Goal: Complete application form: Complete application form

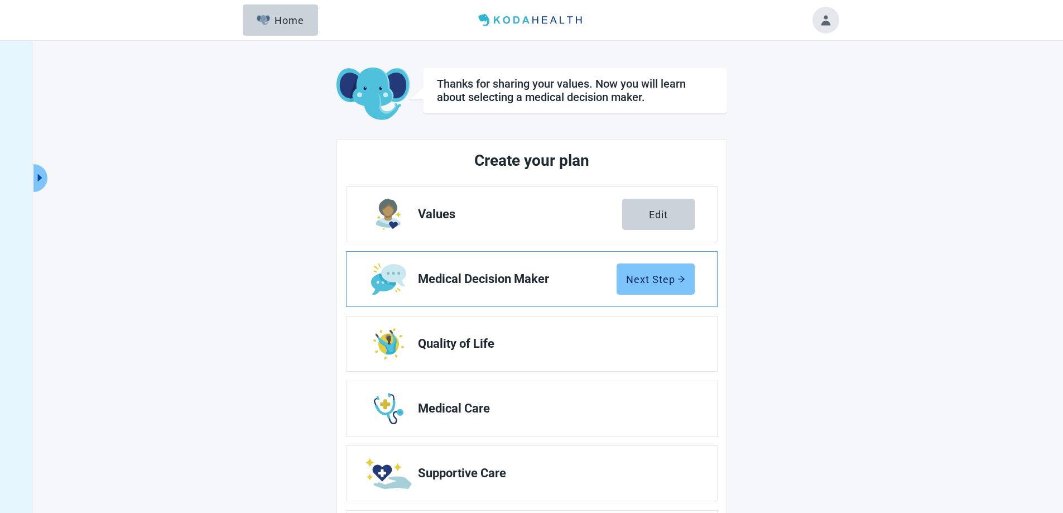
click at [646, 288] on button "Next Step" at bounding box center [656, 278] width 78 height 31
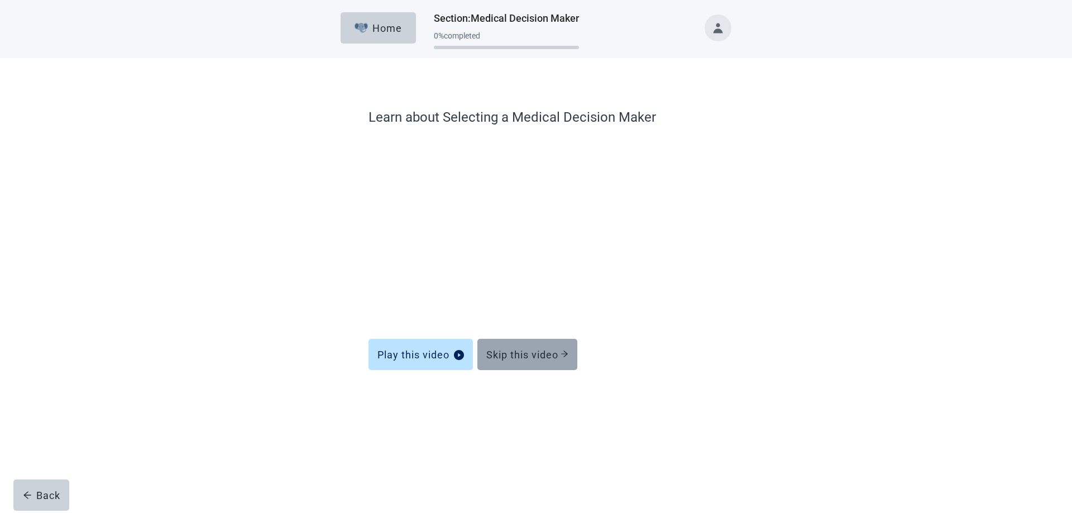
click at [539, 360] on div "Skip this video" at bounding box center [527, 354] width 82 height 11
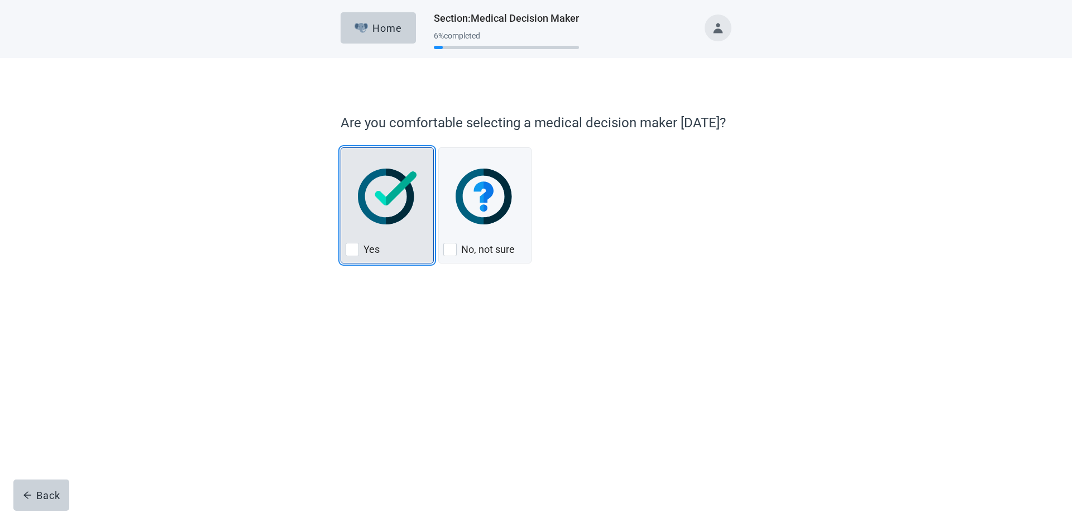
click at [346, 243] on div "Yes, checkbox, not checked" at bounding box center [352, 249] width 13 height 13
click at [341, 148] on input "Yes" at bounding box center [340, 147] width 1 height 1
checkbox input "true"
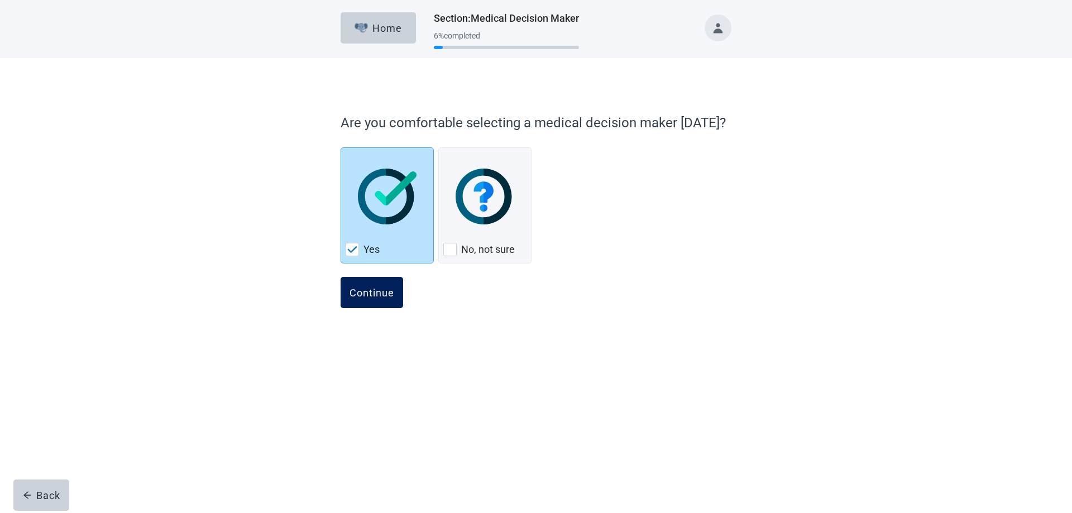
click at [386, 292] on div "Continue" at bounding box center [371, 292] width 45 height 11
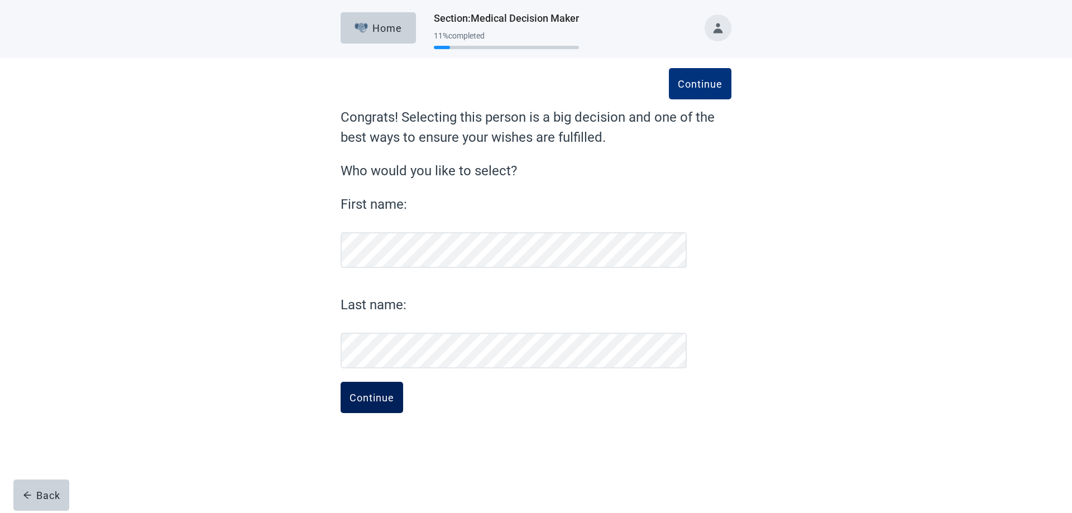
click at [351, 401] on div "Continue" at bounding box center [371, 397] width 45 height 11
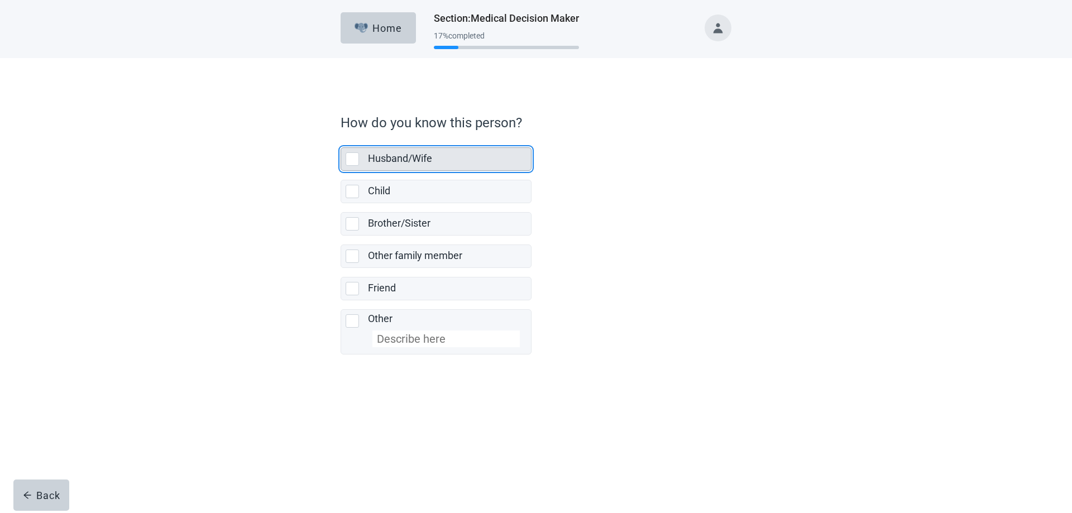
click at [351, 162] on div "Husband/Wife, checkbox, not selected" at bounding box center [352, 158] width 13 height 13
click at [341, 139] on input "Husband/Wife" at bounding box center [340, 138] width 1 height 1
checkbox input "true"
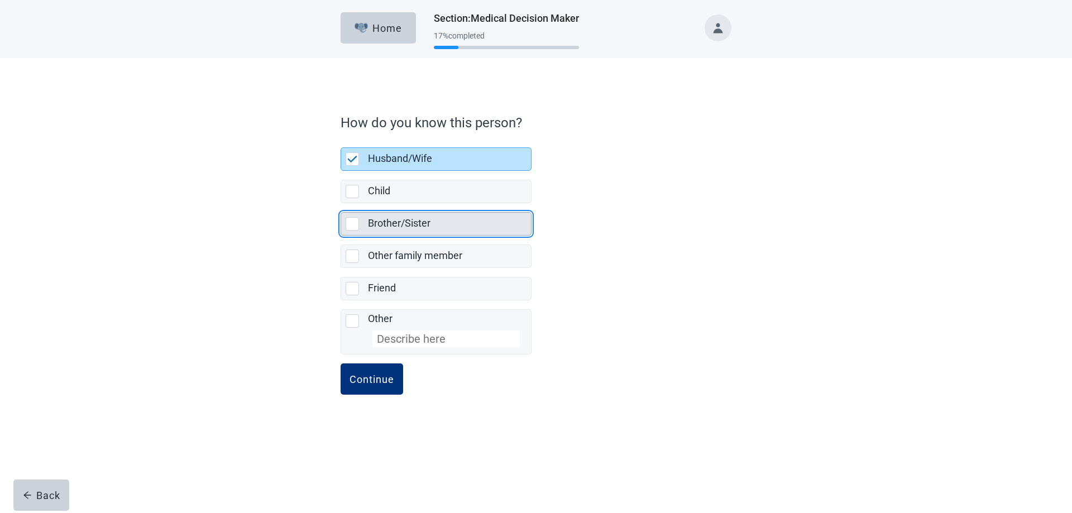
click at [357, 228] on div "Brother/Sister, checkbox, not selected" at bounding box center [352, 223] width 13 height 13
click at [341, 204] on input "Brother/Sister" at bounding box center [340, 203] width 1 height 1
checkbox input "true"
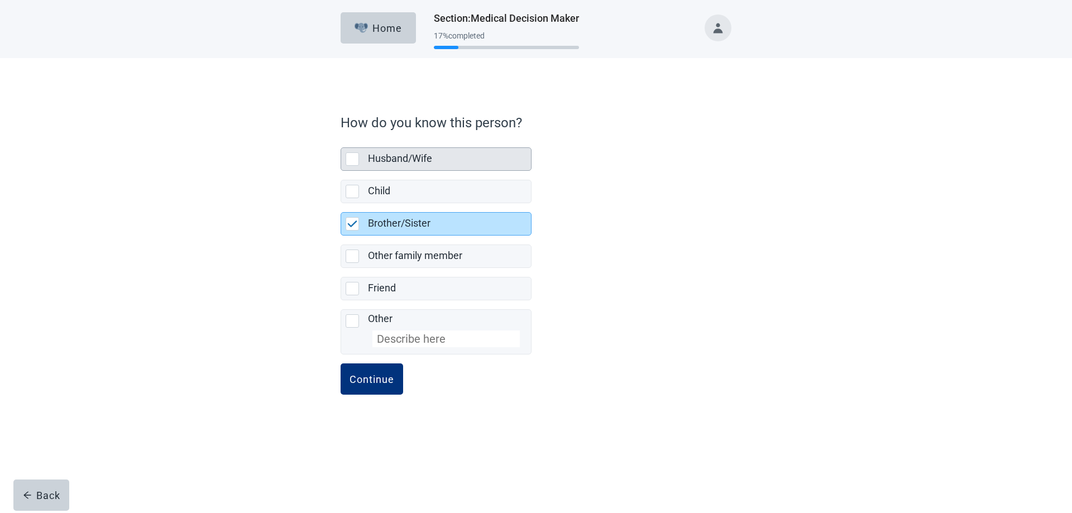
click at [356, 162] on div "Husband/Wife, checkbox, not selected" at bounding box center [352, 158] width 13 height 13
click at [341, 139] on input "Husband/Wife" at bounding box center [340, 138] width 1 height 1
checkbox input "true"
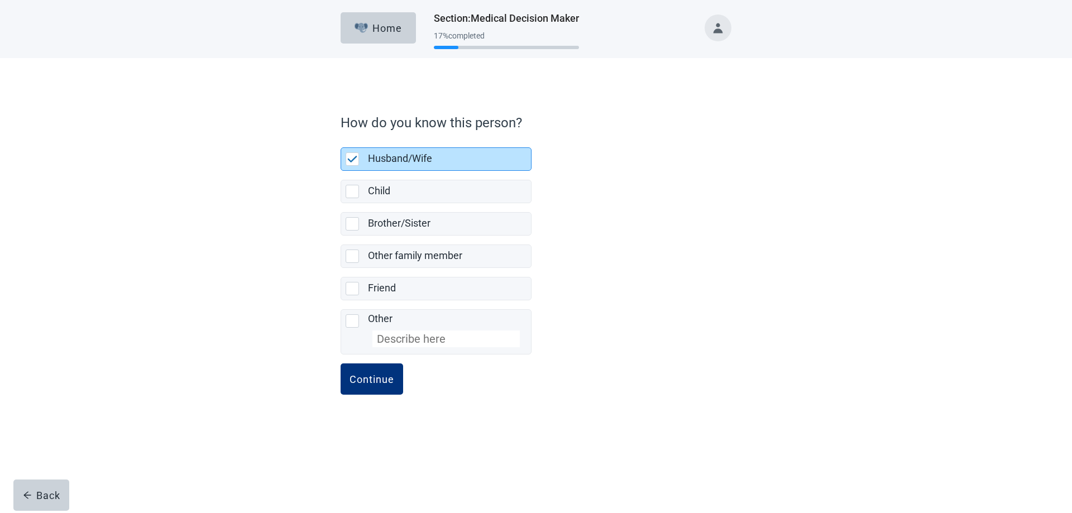
checkbox input "false"
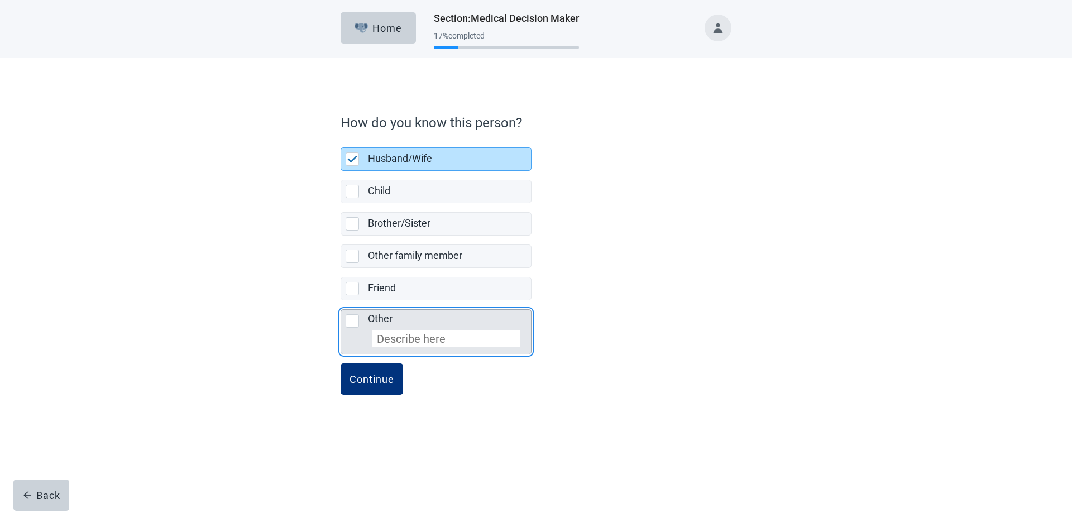
click at [391, 341] on input "Other" at bounding box center [445, 338] width 147 height 17
checkbox input "false"
checkbox input "true"
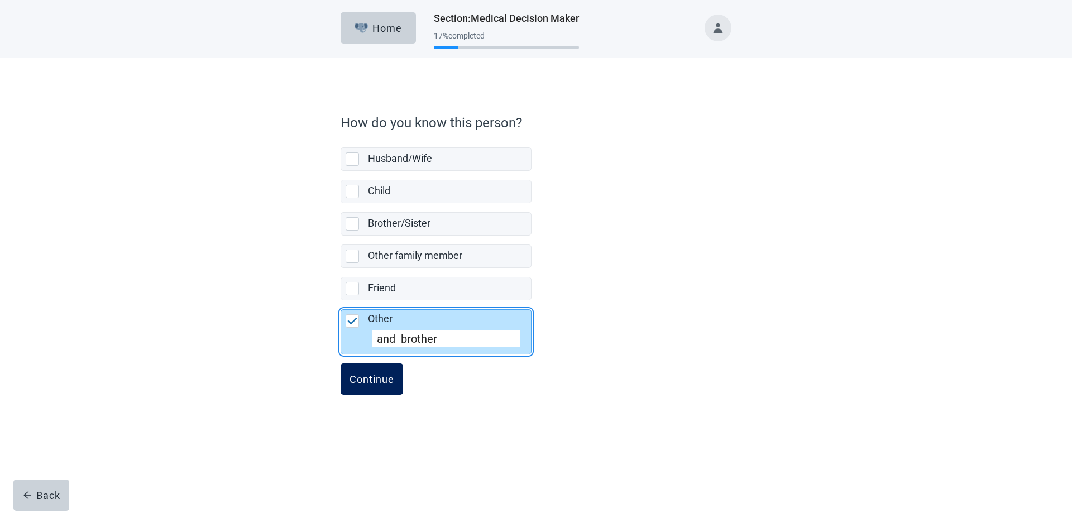
type input "and brother"
click at [383, 382] on div "Continue" at bounding box center [371, 378] width 45 height 11
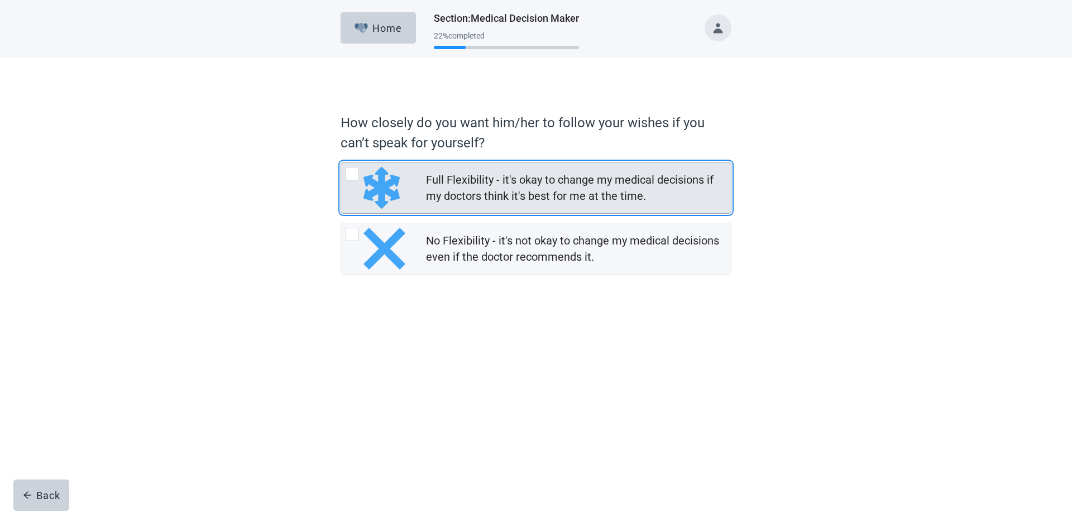
click at [353, 176] on div "Full Flexibility - it's okay to change my medical decisions if my doctors think…" at bounding box center [352, 173] width 13 height 13
click at [341, 162] on input "Full Flexibility - it's okay to change my medical decisions if my doctors think…" at bounding box center [340, 162] width 1 height 1
radio input "true"
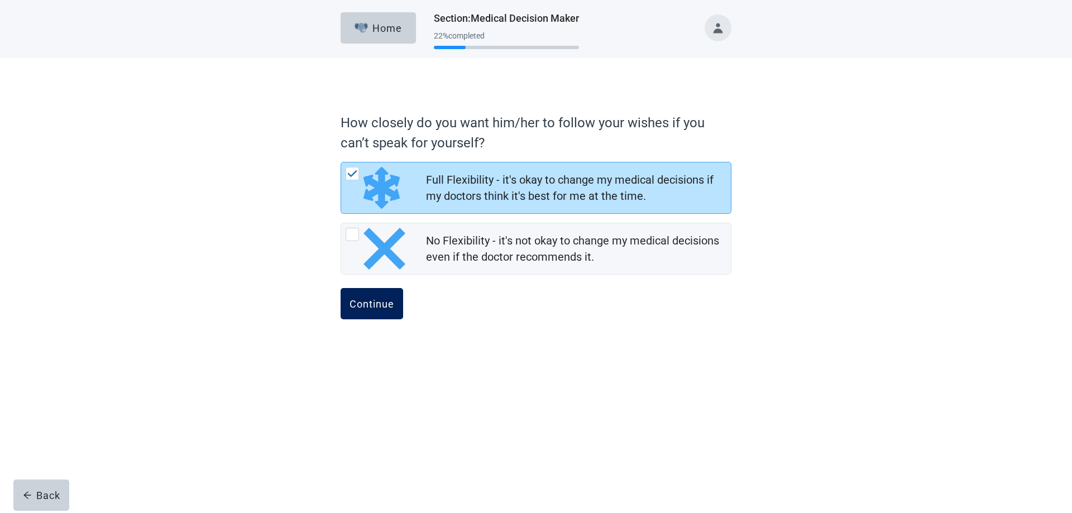
click at [387, 304] on div "Continue" at bounding box center [371, 303] width 45 height 11
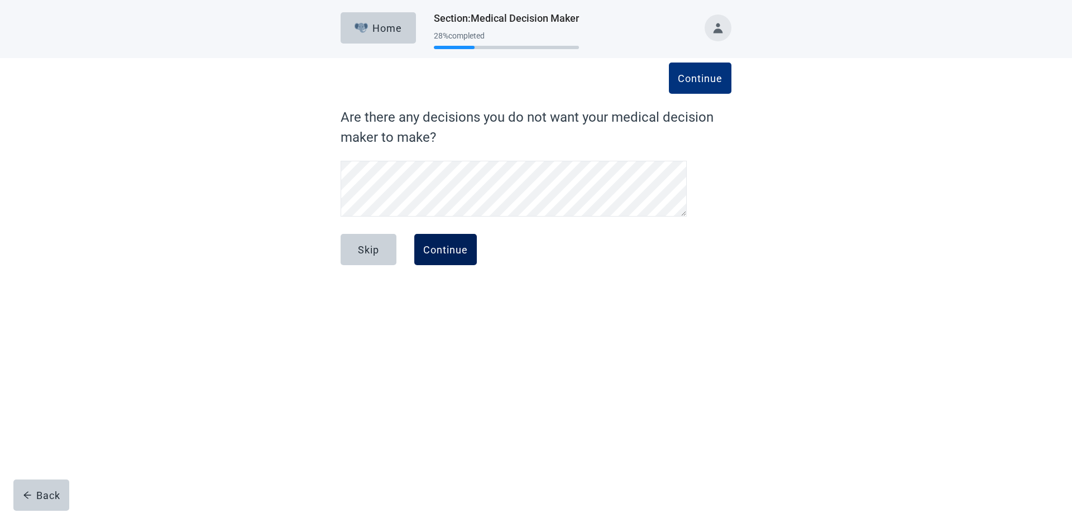
click at [453, 253] on div "Continue" at bounding box center [445, 249] width 45 height 11
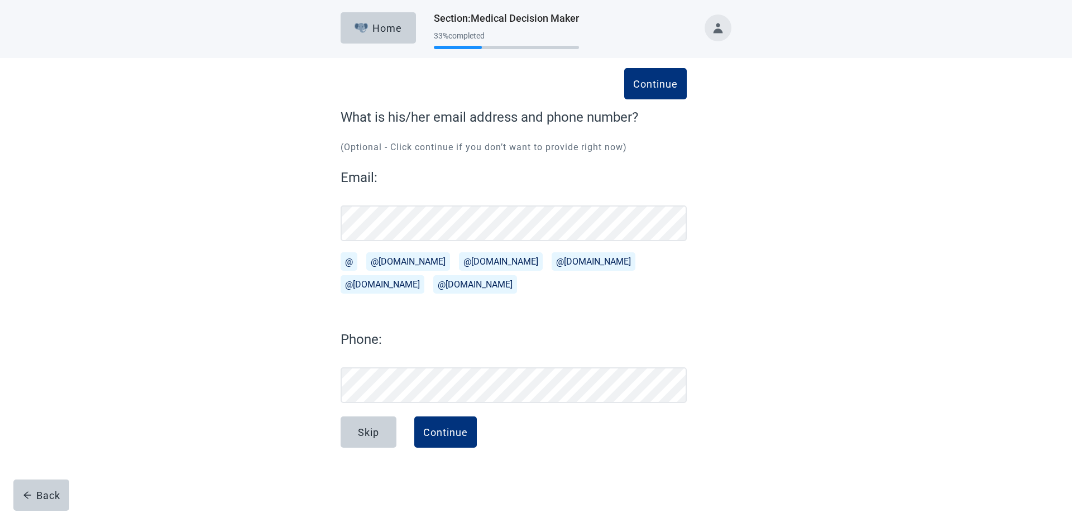
drag, startPoint x: 422, startPoint y: 430, endPoint x: 429, endPoint y: 429, distance: 6.9
click at [426, 429] on button "Continue" at bounding box center [445, 431] width 63 height 31
click at [443, 425] on button "Continue" at bounding box center [445, 431] width 63 height 31
click at [445, 432] on div "Continue" at bounding box center [445, 431] width 45 height 11
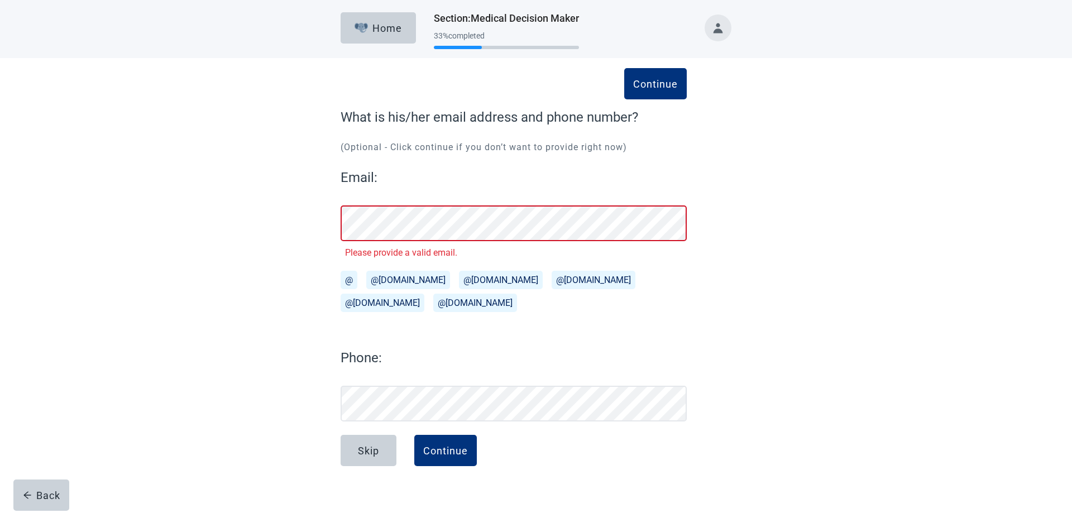
click at [458, 252] on div "Please provide a valid email." at bounding box center [513, 253] width 337 height 14
click at [407, 279] on button "@[DOMAIN_NAME]" at bounding box center [408, 280] width 84 height 18
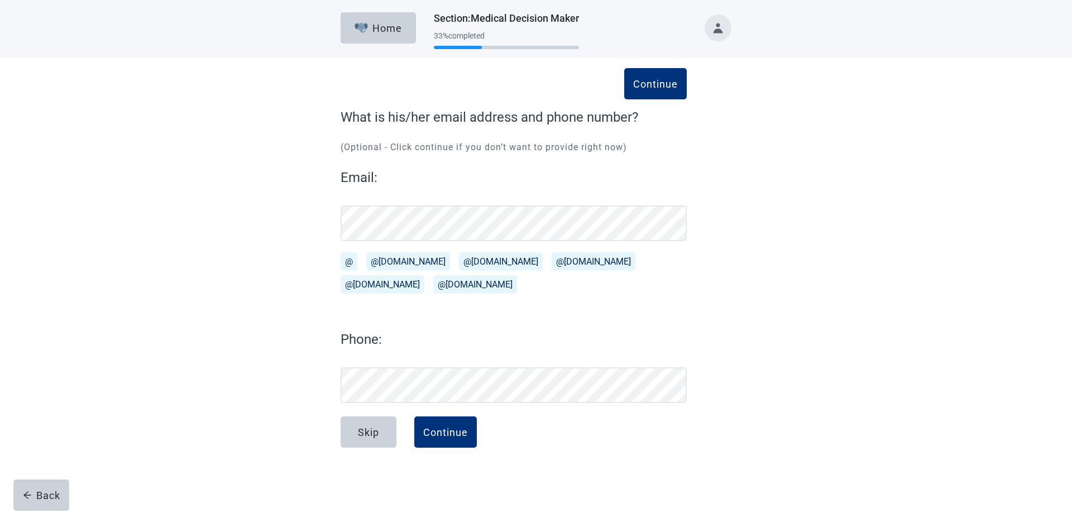
click at [551, 262] on button "@[DOMAIN_NAME]" at bounding box center [593, 261] width 84 height 18
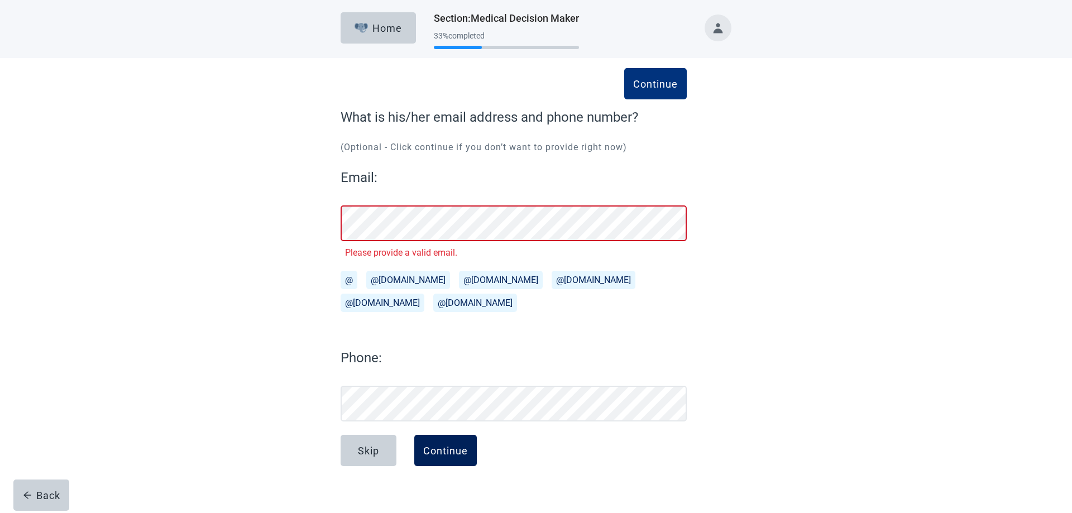
click at [453, 449] on div "Continue" at bounding box center [445, 450] width 45 height 11
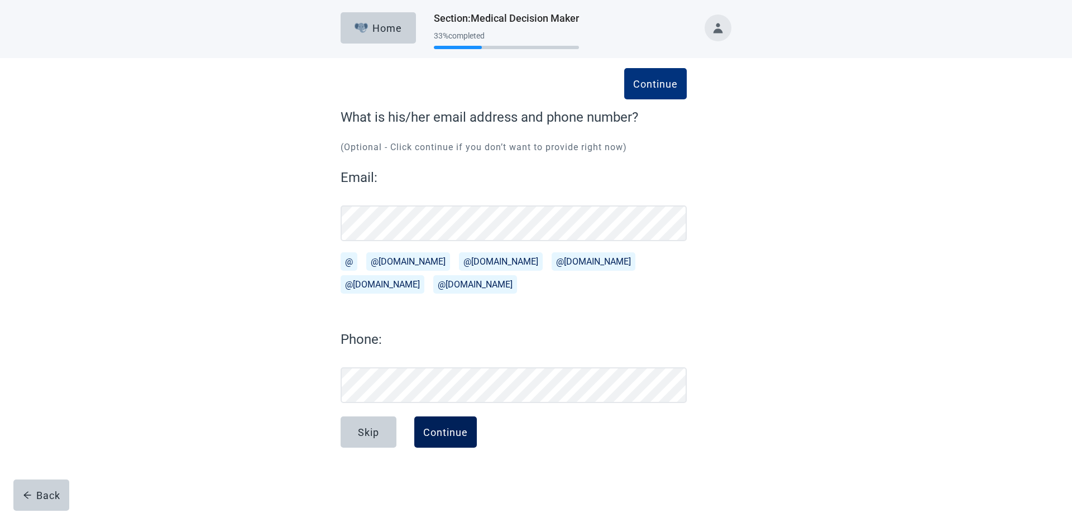
click at [422, 436] on button "Continue" at bounding box center [445, 431] width 63 height 31
click at [551, 259] on button "@[DOMAIN_NAME]" at bounding box center [593, 261] width 84 height 18
click at [401, 265] on button "@[DOMAIN_NAME]" at bounding box center [408, 261] width 84 height 18
click at [453, 428] on div "Continue" at bounding box center [445, 431] width 45 height 11
click at [551, 266] on button "@[DOMAIN_NAME]" at bounding box center [593, 261] width 84 height 18
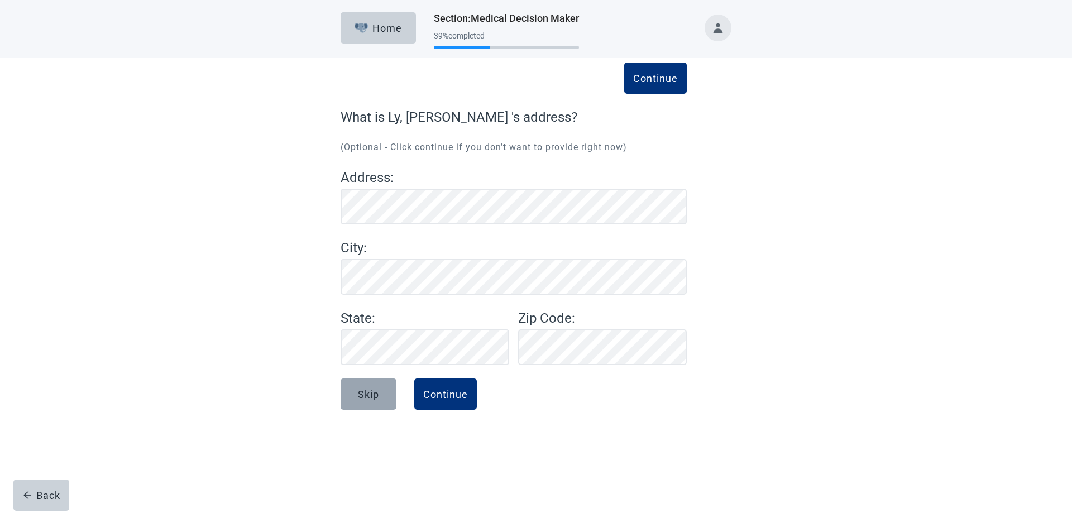
click at [358, 398] on div "Skip" at bounding box center [368, 393] width 21 height 11
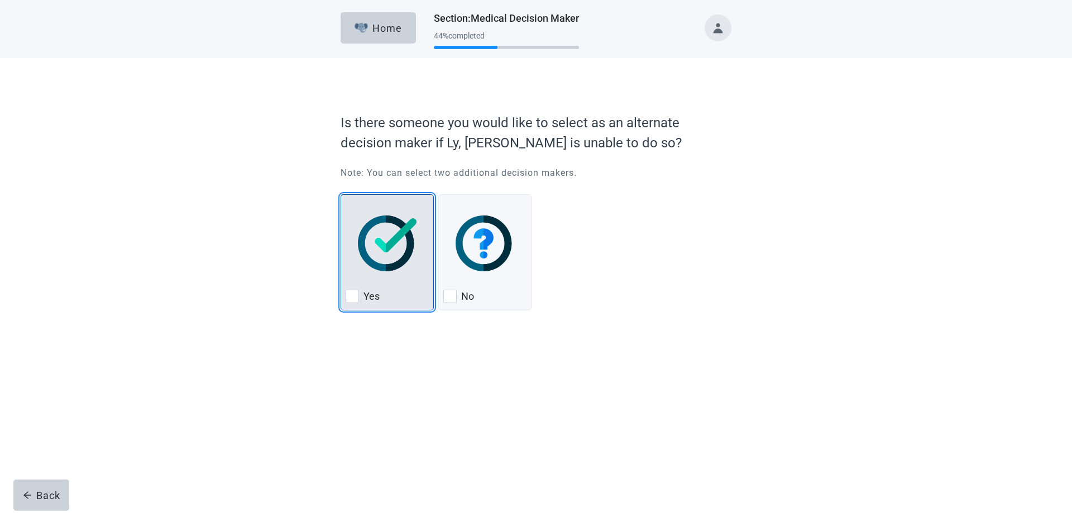
click at [353, 293] on div "Yes, checkbox, not checked" at bounding box center [352, 296] width 13 height 13
click at [341, 195] on input "Yes" at bounding box center [340, 194] width 1 height 1
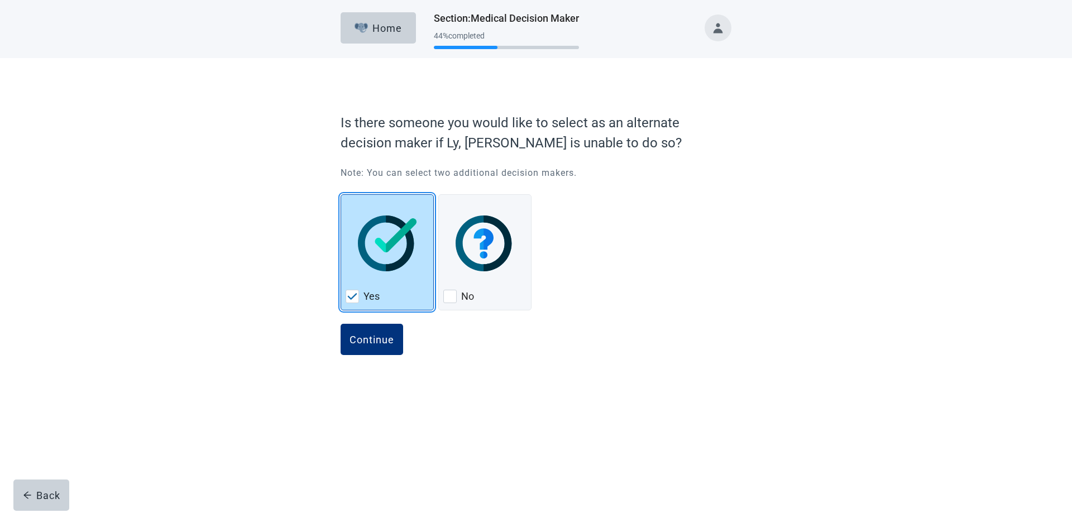
click at [354, 298] on img "Yes, checkbox, checked" at bounding box center [352, 296] width 10 height 7
click at [341, 195] on input "Yes" at bounding box center [340, 194] width 1 height 1
checkbox input "true"
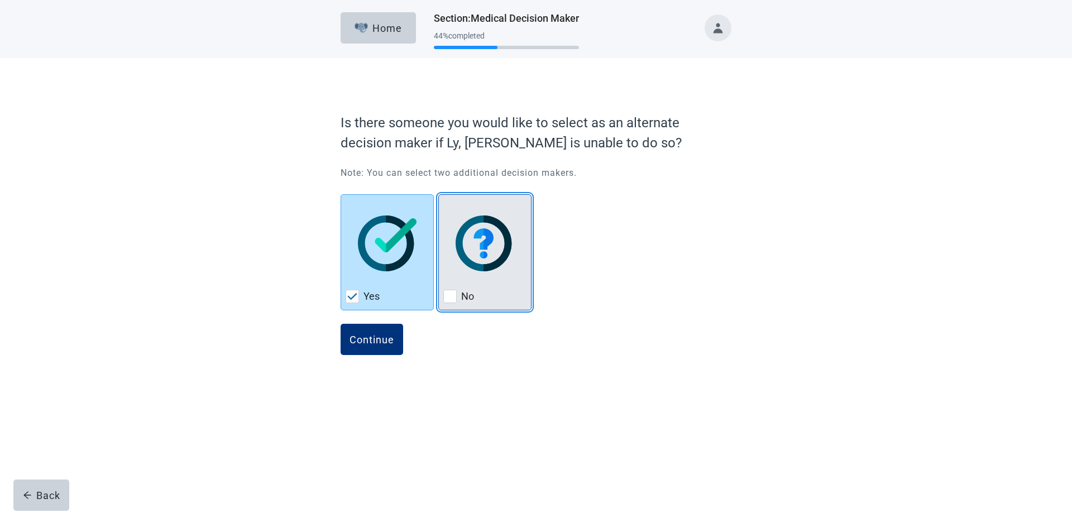
click at [453, 297] on div "No, checkbox, not checked" at bounding box center [449, 296] width 13 height 13
click at [439, 195] on input "No" at bounding box center [438, 194] width 1 height 1
checkbox input "true"
checkbox input "false"
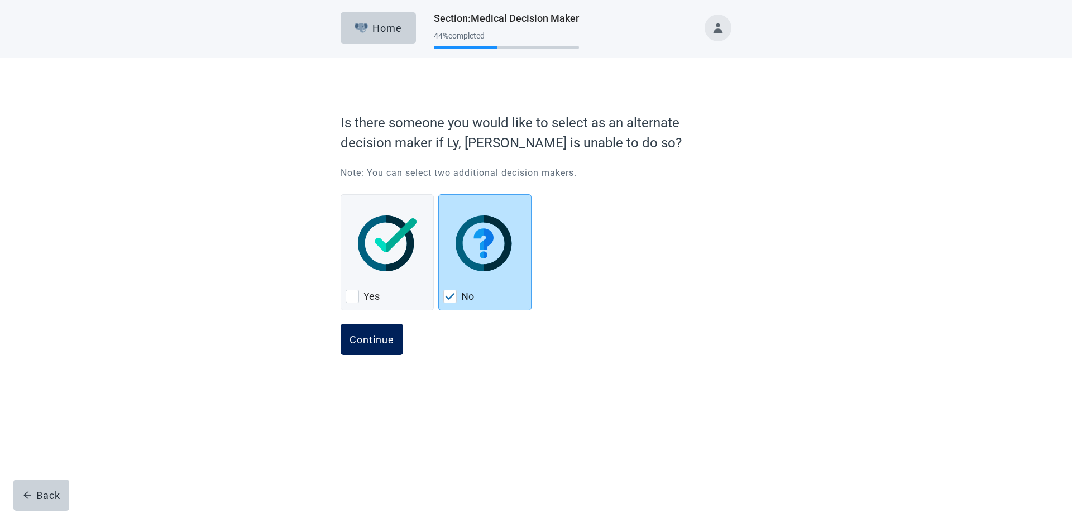
click at [382, 337] on div "Continue" at bounding box center [371, 339] width 45 height 11
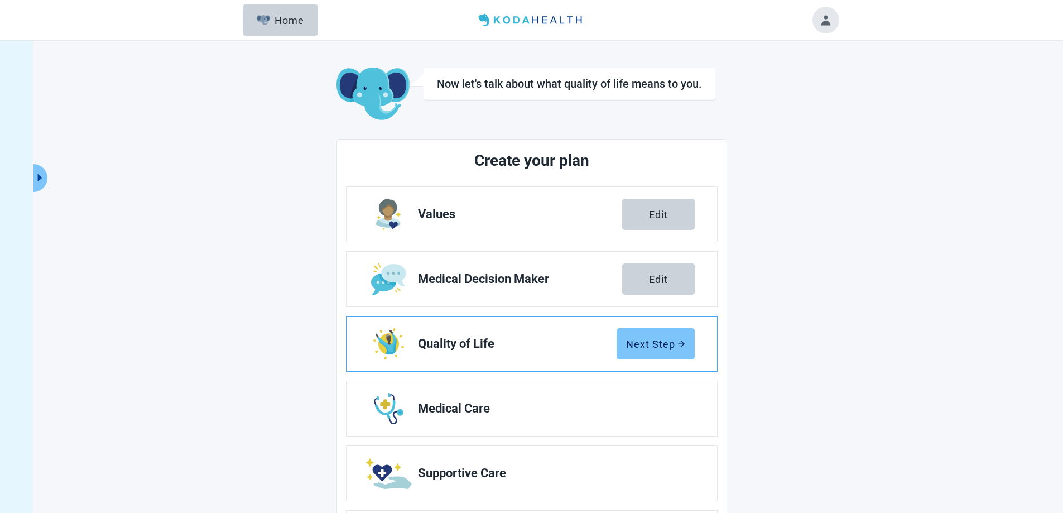
click at [642, 350] on button "Next Step" at bounding box center [656, 343] width 78 height 31
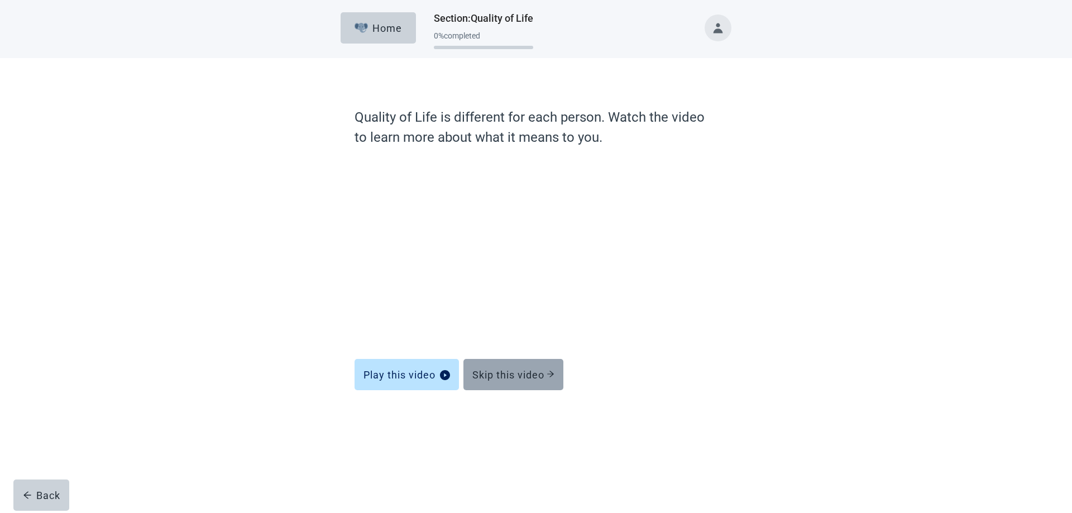
click at [538, 373] on div "Skip this video" at bounding box center [513, 374] width 82 height 11
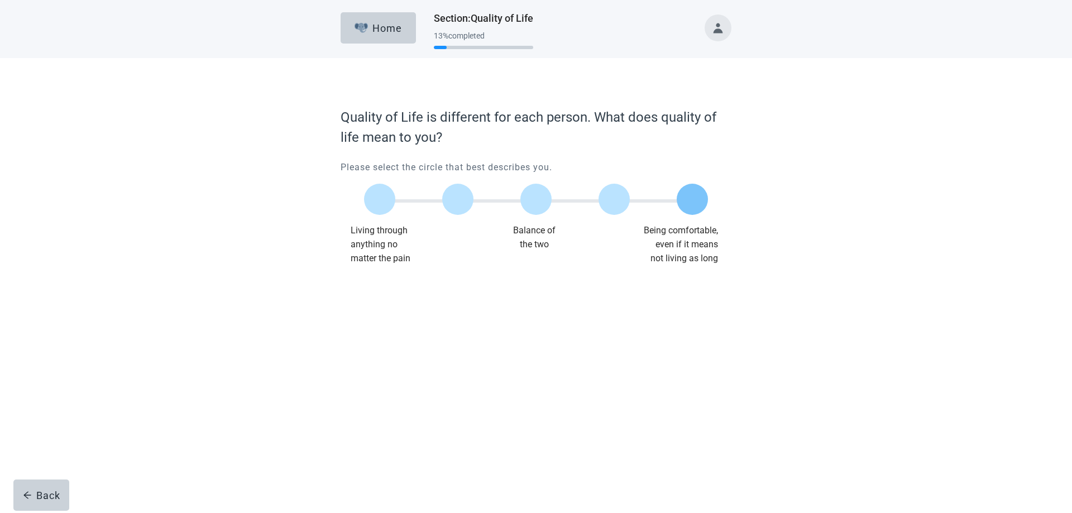
click at [687, 205] on label "Main content" at bounding box center [691, 199] width 31 height 31
click at [692, 199] on input "Quality of life scale: 100 out of 100. Being comfortable, even if it means not …" at bounding box center [692, 199] width 0 height 0
click at [374, 289] on div "Continue" at bounding box center [371, 287] width 45 height 11
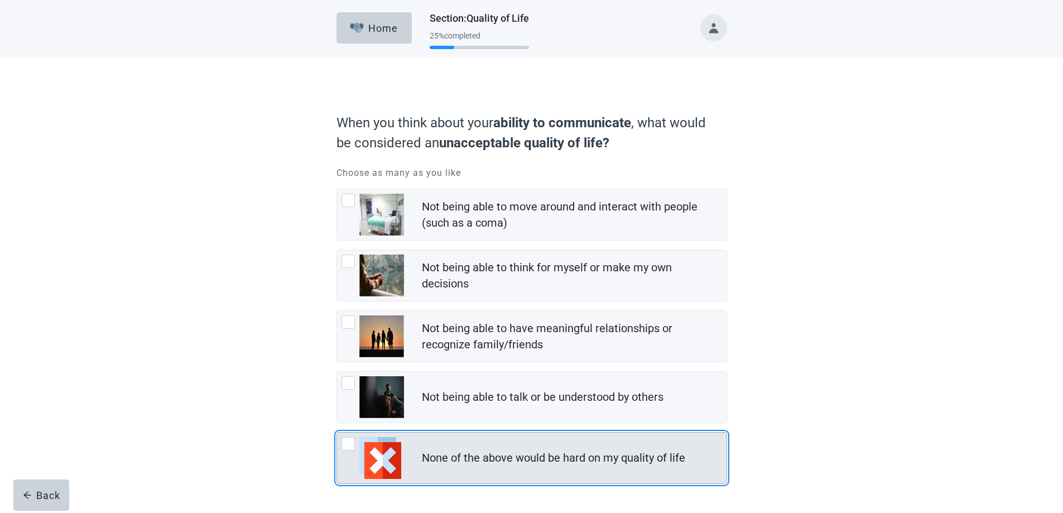
click at [365, 459] on img "None of the above would be hard on my quality of life, checkbox, not checked" at bounding box center [380, 458] width 42 height 42
click at [337, 433] on input "None of the above would be hard on my quality of life" at bounding box center [337, 432] width 1 height 1
checkbox input "true"
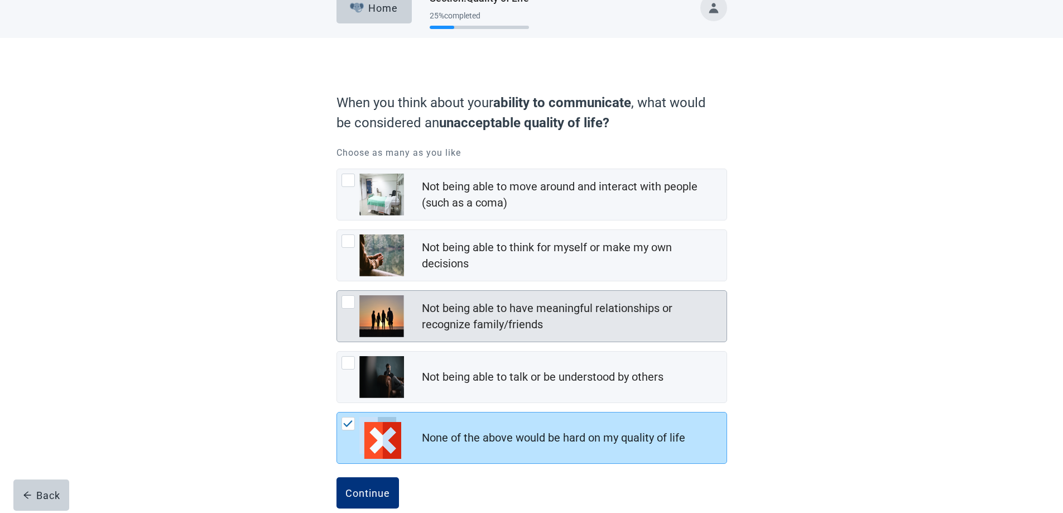
scroll to position [40, 0]
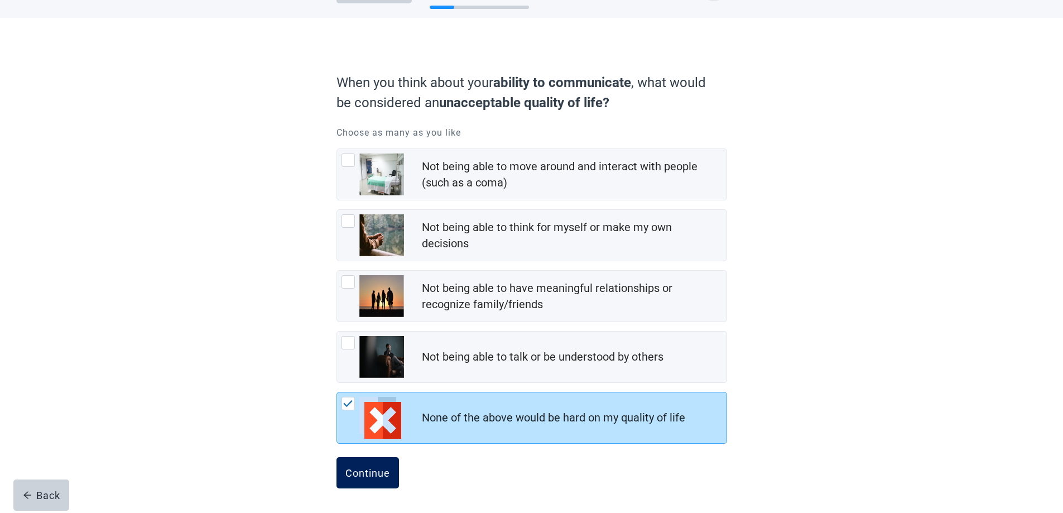
click at [351, 472] on div "Continue" at bounding box center [368, 472] width 45 height 11
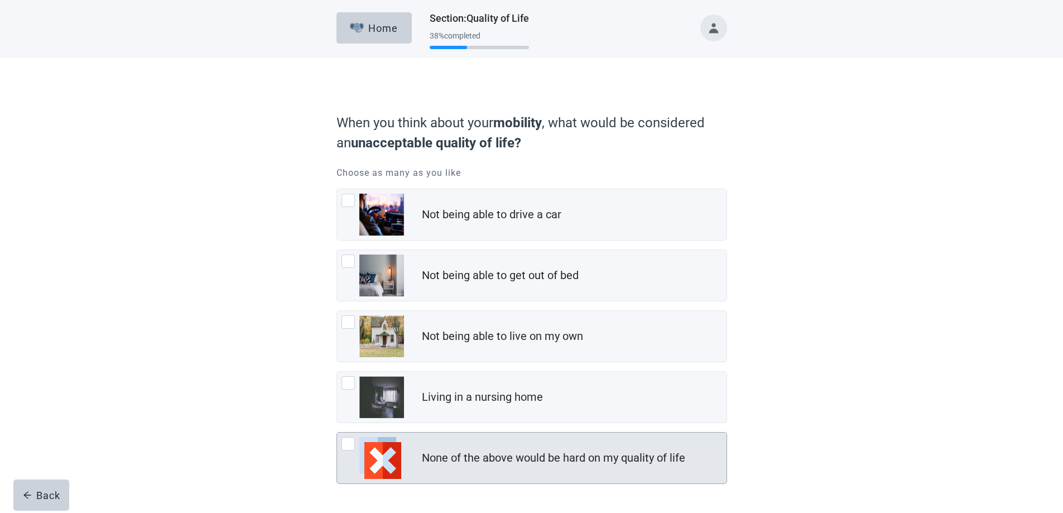
click at [372, 450] on img "None of the above would be hard on my quality of life, checkbox, not checked" at bounding box center [380, 458] width 42 height 42
click at [337, 433] on input "None of the above would be hard on my quality of life" at bounding box center [337, 432] width 1 height 1
checkbox input "true"
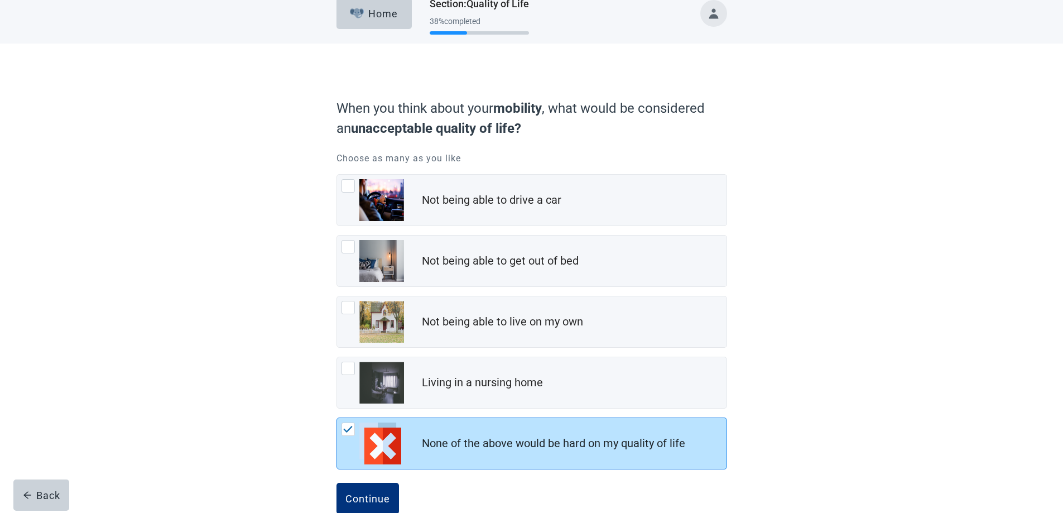
scroll to position [40, 0]
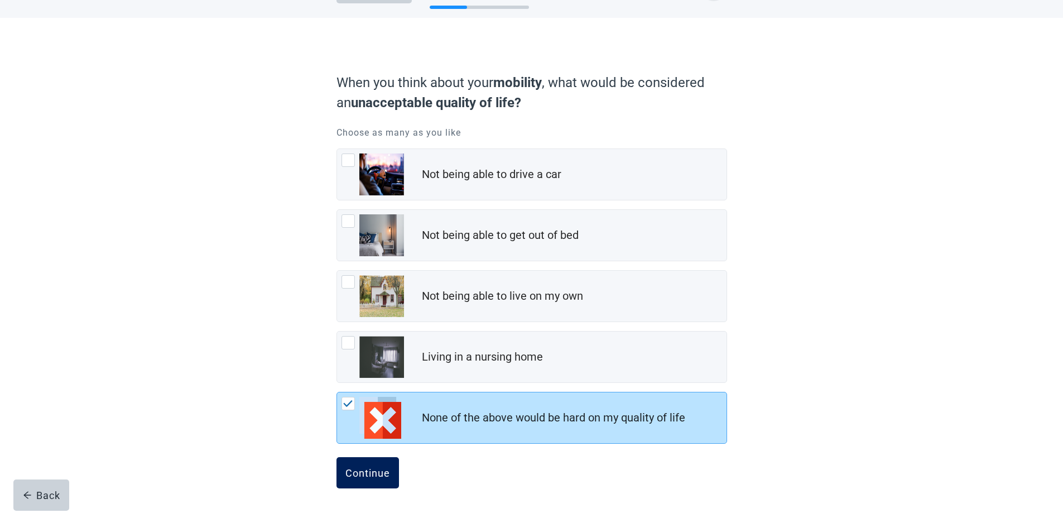
click at [381, 469] on div "Continue" at bounding box center [368, 472] width 45 height 11
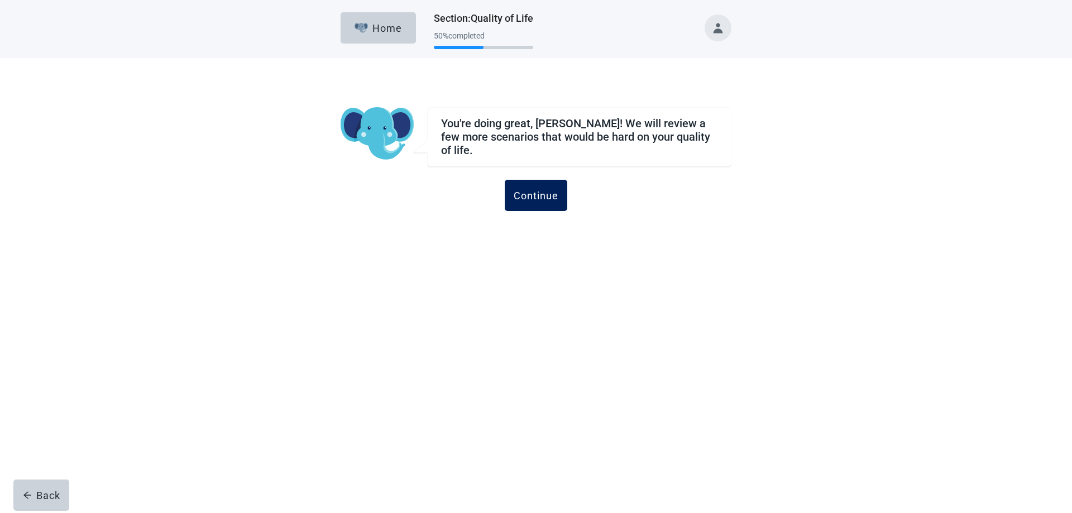
click at [511, 189] on button "Continue" at bounding box center [536, 195] width 63 height 31
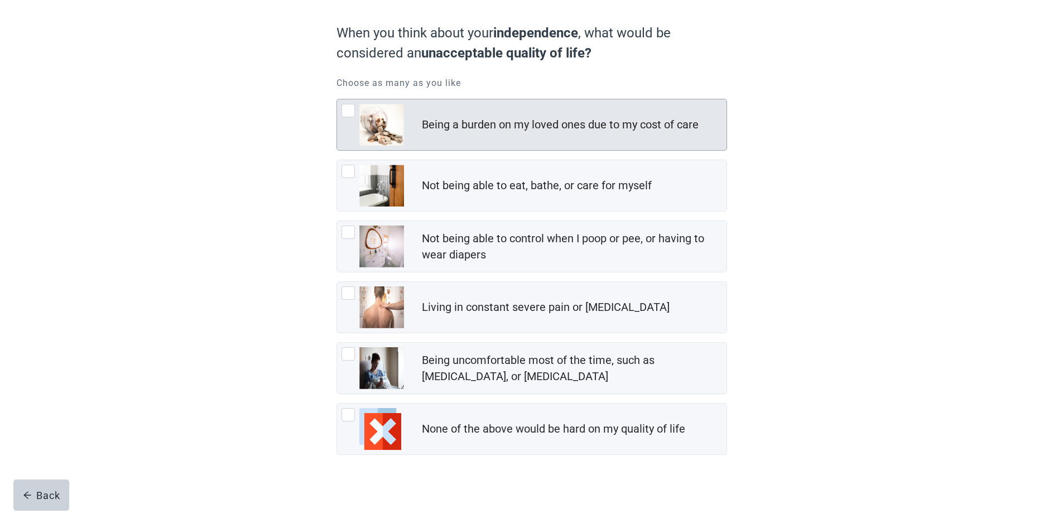
scroll to position [101, 0]
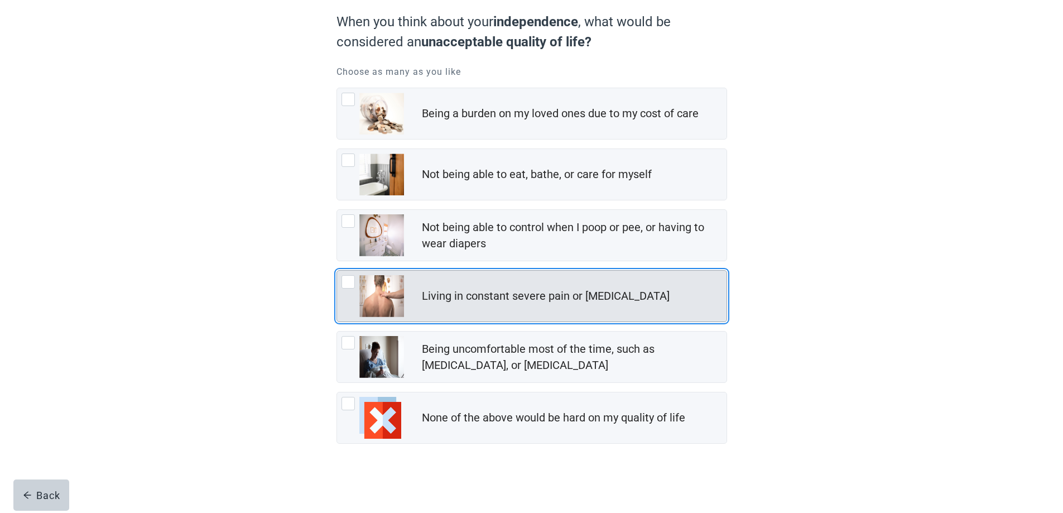
click at [380, 294] on img "Living in constant severe pain or shortness of breath, checkbox, not checked" at bounding box center [381, 296] width 45 height 42
click at [337, 271] on input "Living in constant severe pain or [MEDICAL_DATA]" at bounding box center [337, 270] width 1 height 1
checkbox input "true"
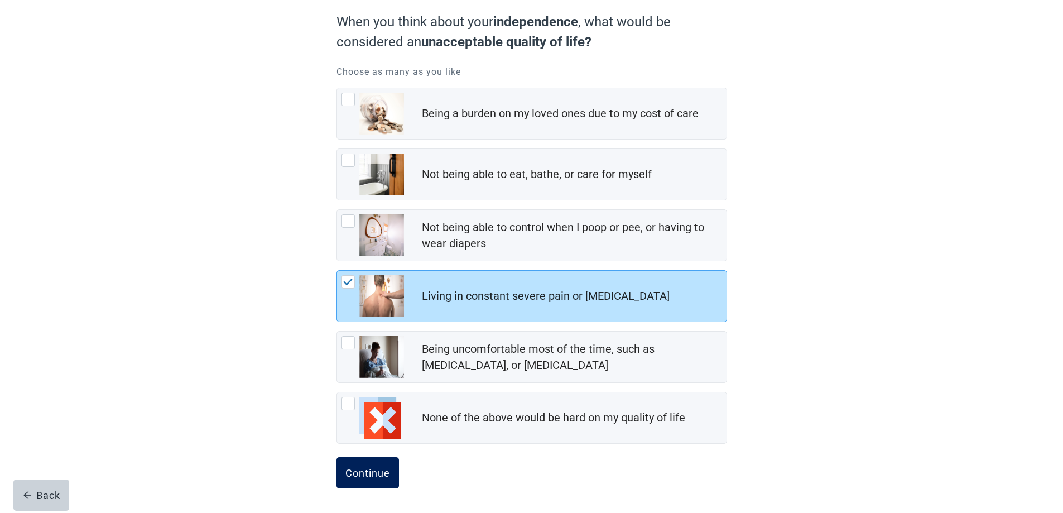
click at [348, 477] on div "Continue" at bounding box center [368, 472] width 45 height 11
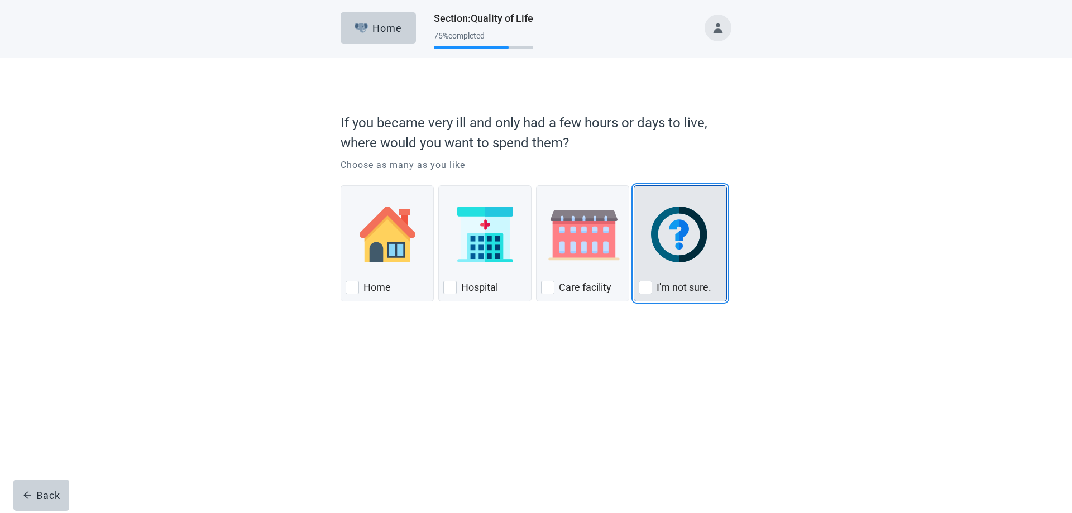
click at [652, 291] on div "I'm not sure." at bounding box center [680, 288] width 83 height 18
click at [634, 186] on input "I'm not sure." at bounding box center [634, 185] width 1 height 1
checkbox input "true"
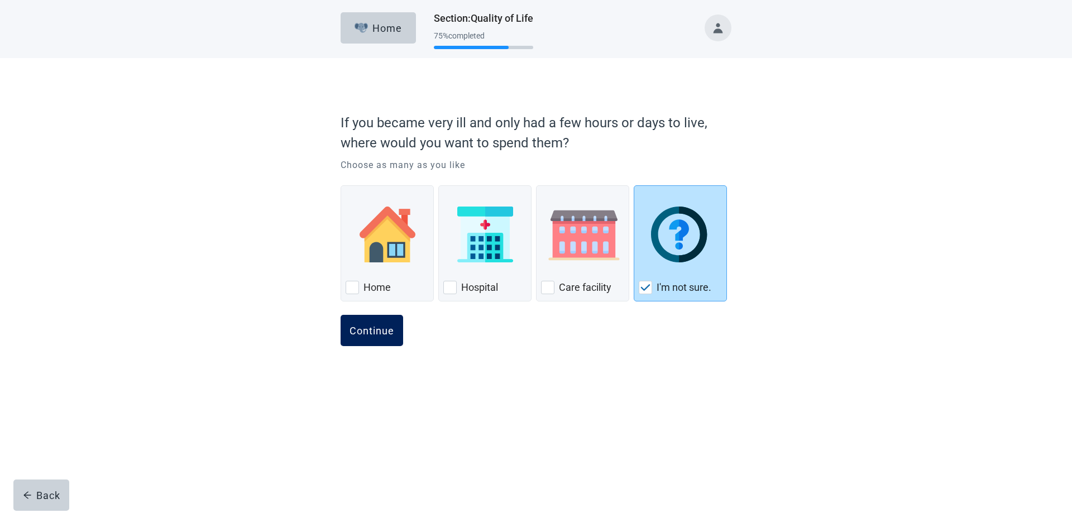
click at [396, 331] on button "Continue" at bounding box center [371, 330] width 63 height 31
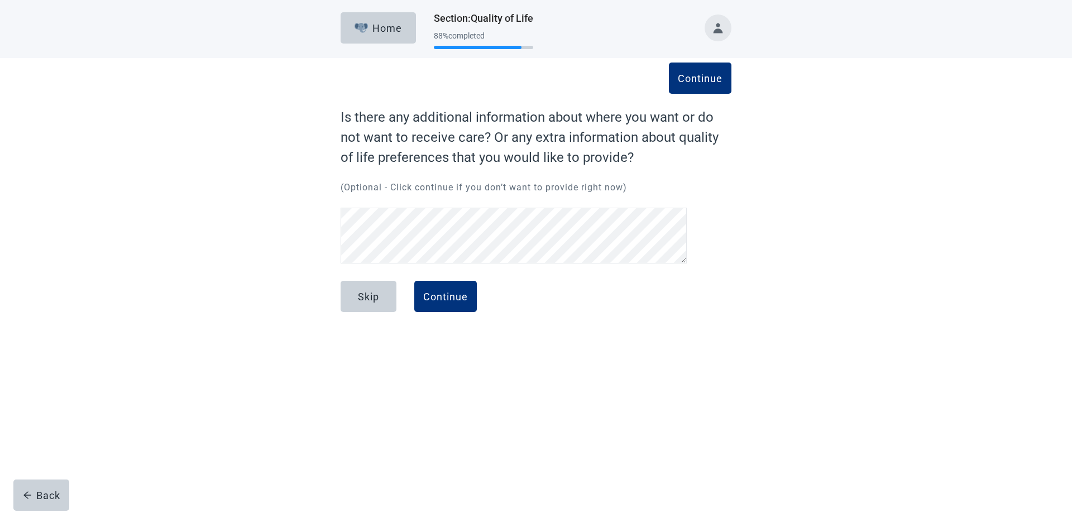
scroll to position [23, 0]
click at [426, 291] on div "Continue" at bounding box center [445, 296] width 45 height 11
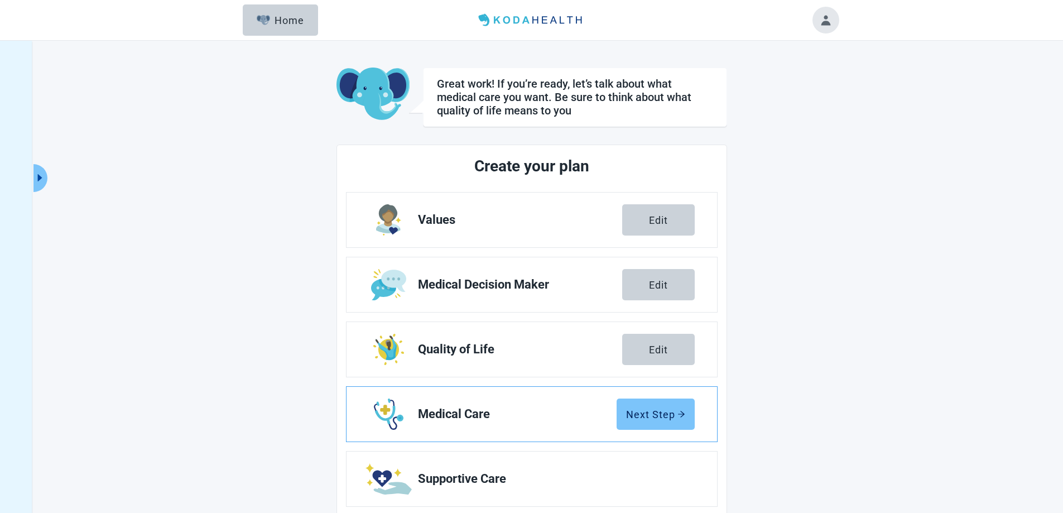
click at [630, 422] on button "Next Step" at bounding box center [656, 414] width 78 height 31
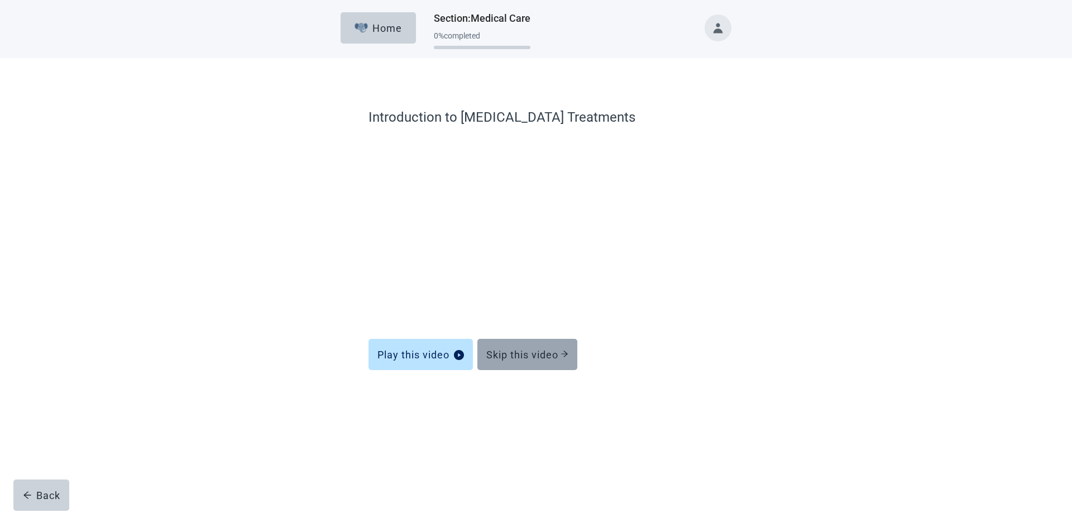
click at [525, 355] on div "Skip this video" at bounding box center [527, 354] width 82 height 11
click at [503, 353] on div "Skip this video" at bounding box center [527, 354] width 82 height 11
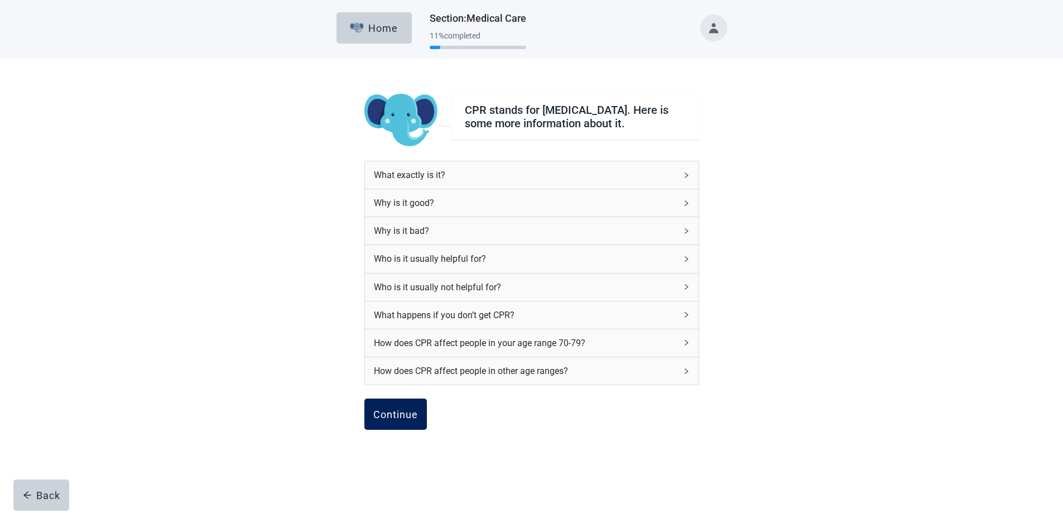
click at [386, 420] on div "Continue" at bounding box center [395, 414] width 45 height 11
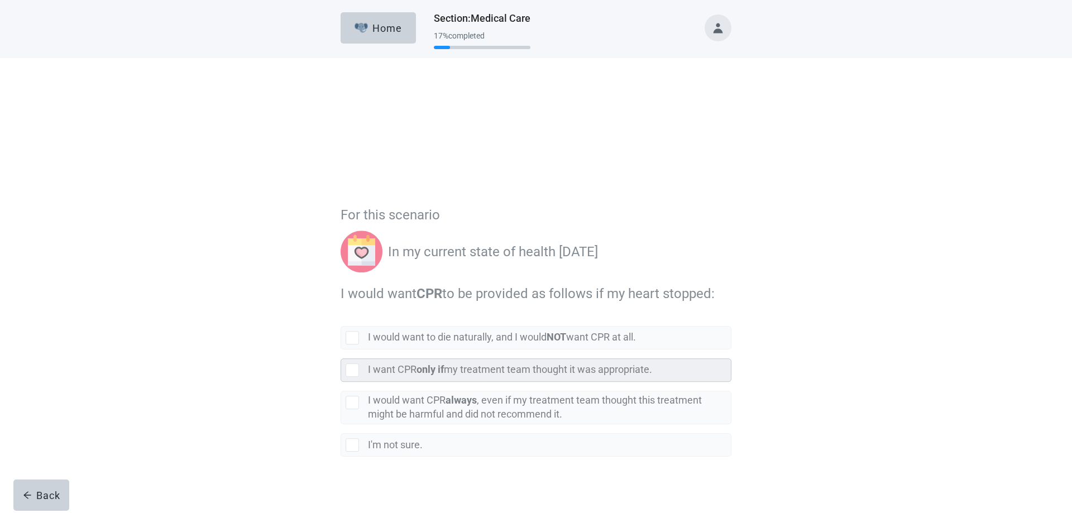
click at [352, 272] on div "[object Object], checkbox, not selected" at bounding box center [352, 272] width 13 height 13
click at [341, 252] on input "I want CPR only if my treatment team thought it was appropriate." at bounding box center [340, 252] width 1 height 1
checkbox input "true"
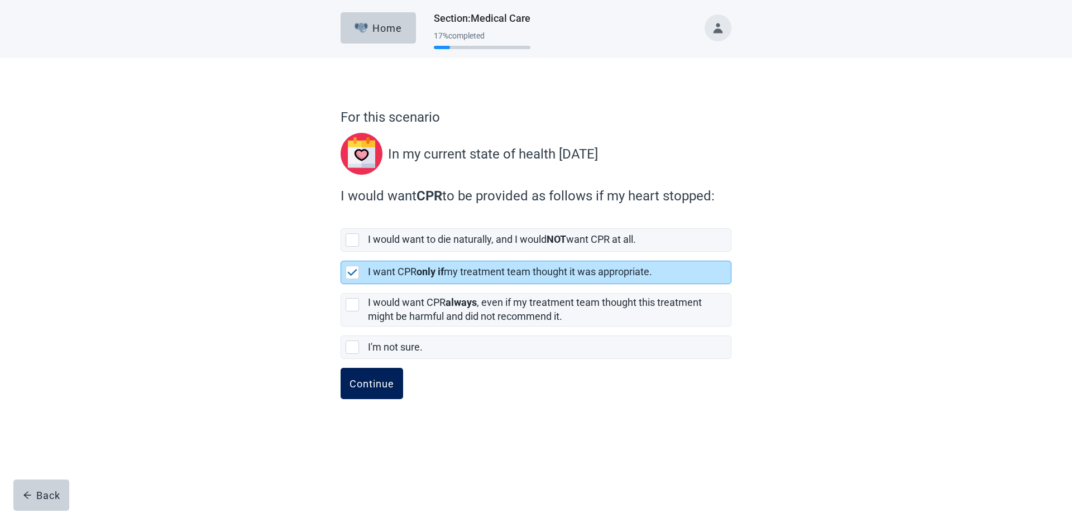
click at [366, 386] on div "Continue" at bounding box center [371, 383] width 45 height 11
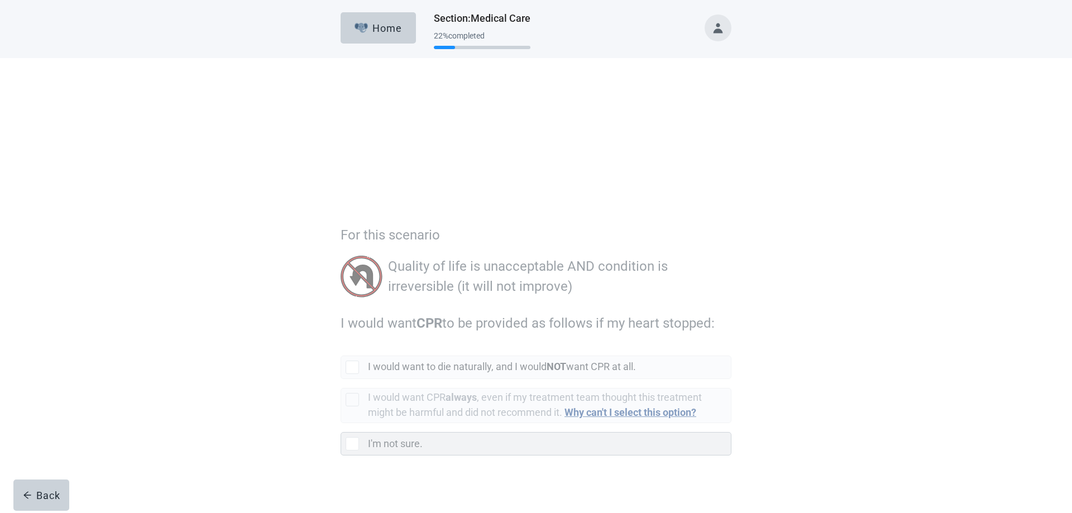
click at [351, 325] on div "I'm not sure., checkbox, not selected" at bounding box center [352, 325] width 13 height 13
click at [341, 306] on input "I'm not sure." at bounding box center [340, 305] width 1 height 1
checkbox input "true"
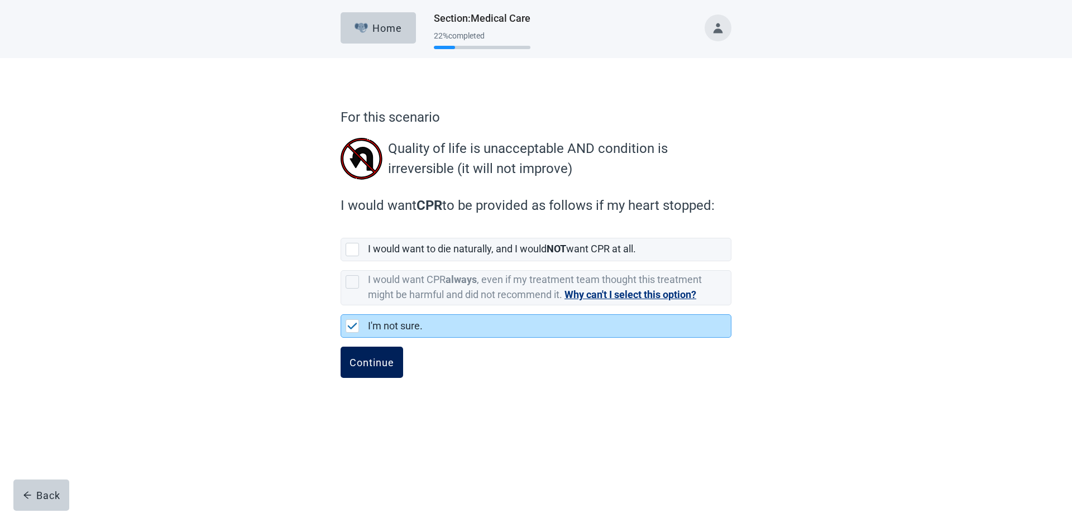
click at [366, 357] on div "Continue" at bounding box center [371, 362] width 45 height 11
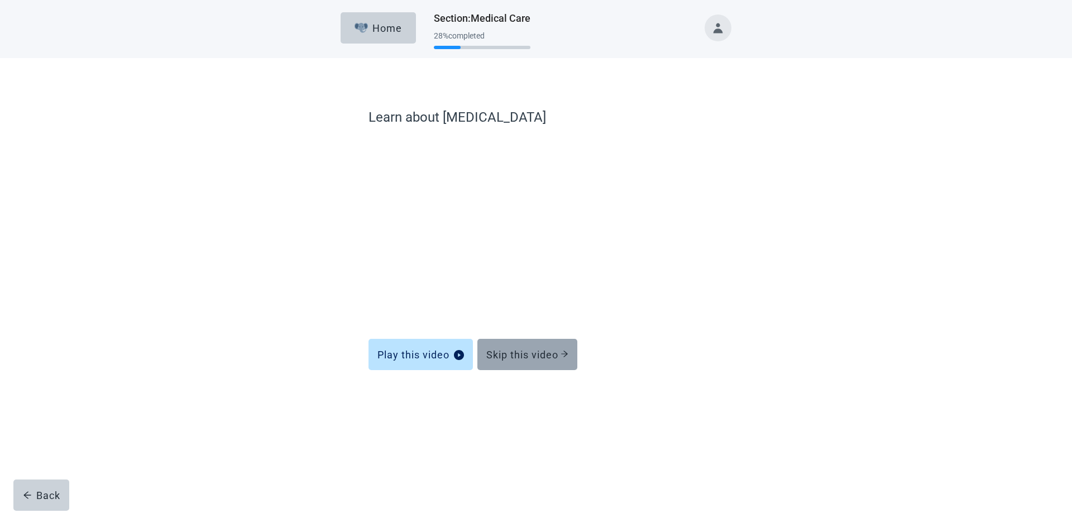
click at [543, 357] on div "Skip this video" at bounding box center [527, 354] width 82 height 11
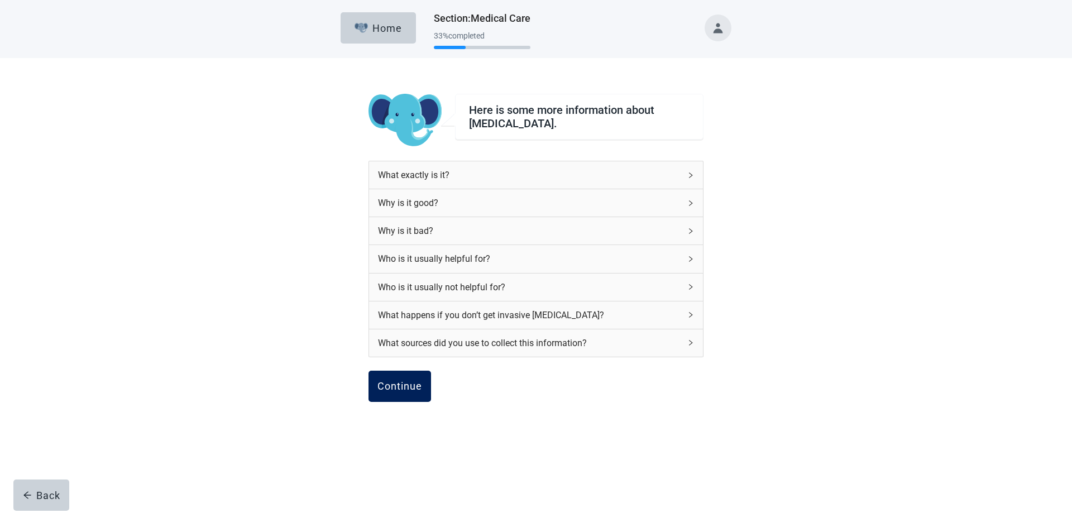
click at [418, 378] on button "Continue" at bounding box center [399, 386] width 63 height 31
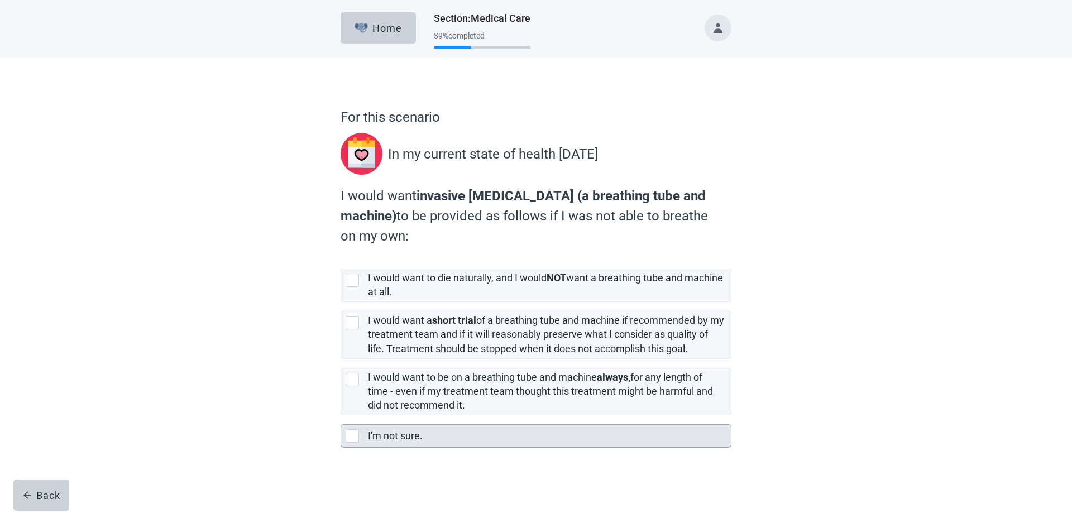
click at [350, 432] on div "I'm not sure., checkbox, not selected" at bounding box center [352, 435] width 13 height 13
click at [341, 416] on input "I'm not sure." at bounding box center [340, 415] width 1 height 1
checkbox input "true"
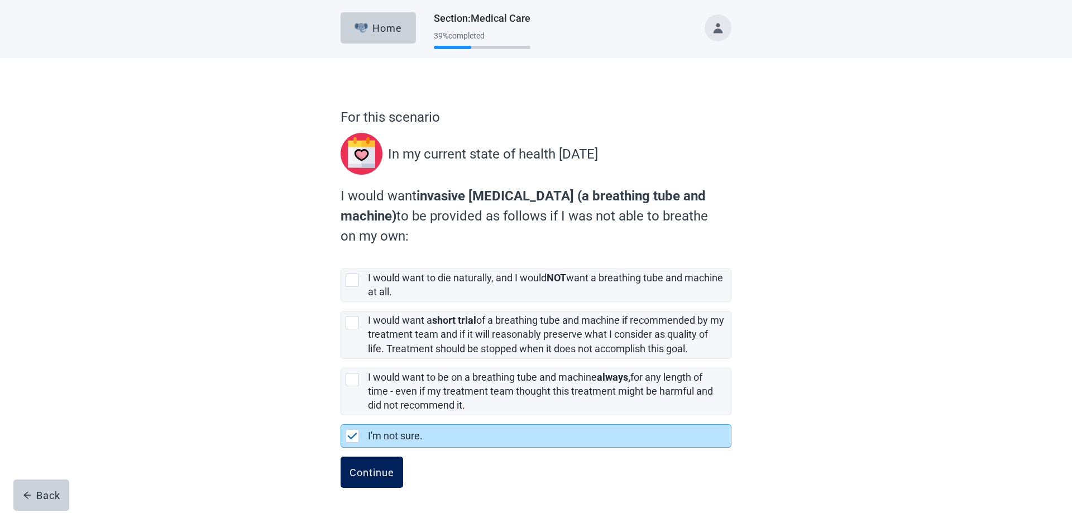
click at [371, 482] on button "Continue" at bounding box center [371, 472] width 63 height 31
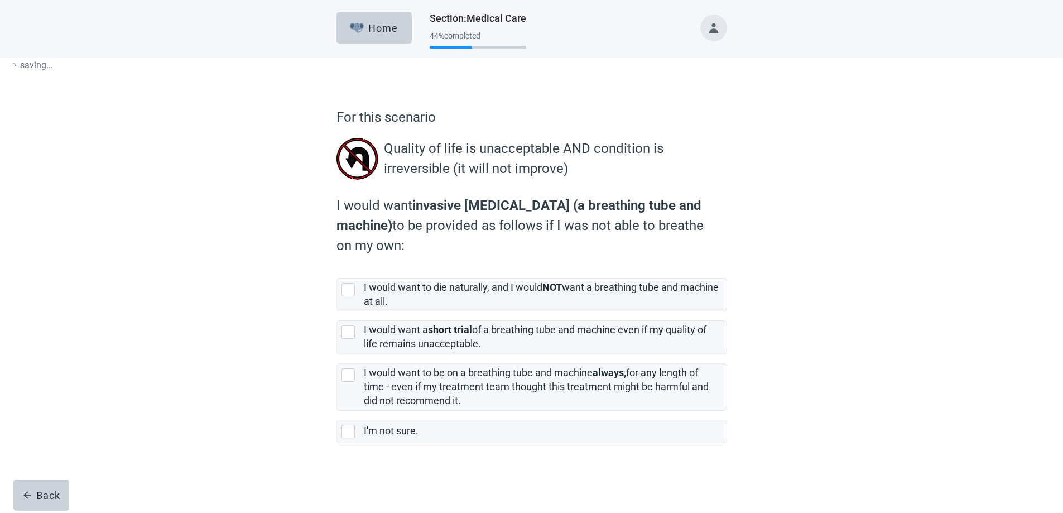
click at [370, 184] on div "Quality of life is unacceptable AND condition is irreversible (it will not impr…" at bounding box center [532, 158] width 391 height 51
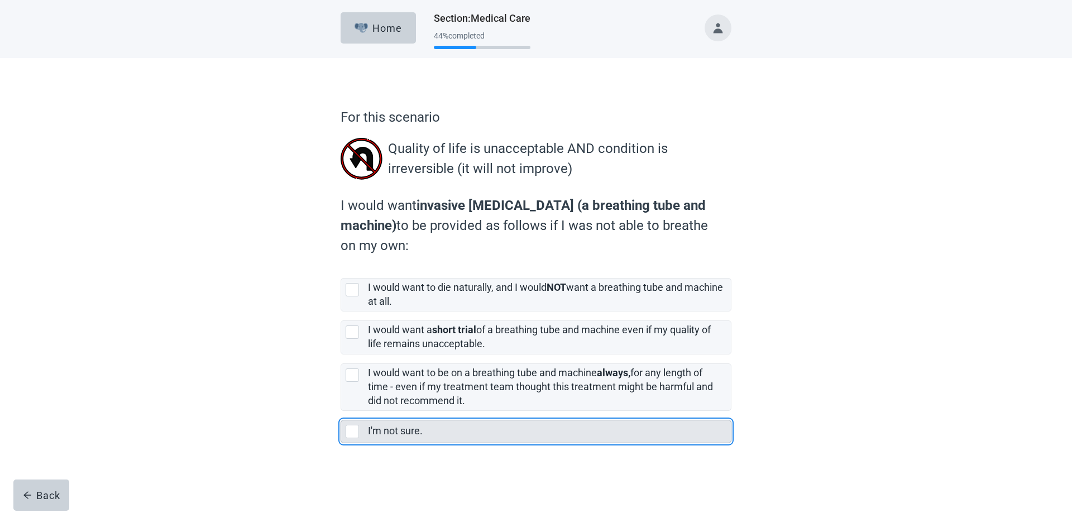
click at [351, 434] on div "I'm not sure., checkbox, not selected" at bounding box center [352, 431] width 13 height 13
click at [341, 411] on input "I'm not sure." at bounding box center [340, 411] width 1 height 1
checkbox input "true"
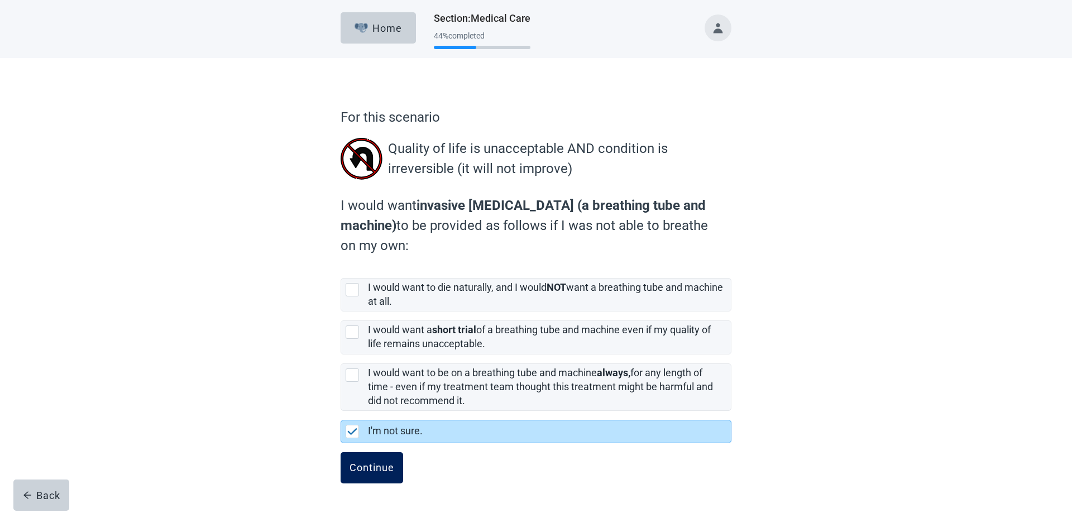
click at [363, 462] on div "Continue" at bounding box center [371, 467] width 45 height 11
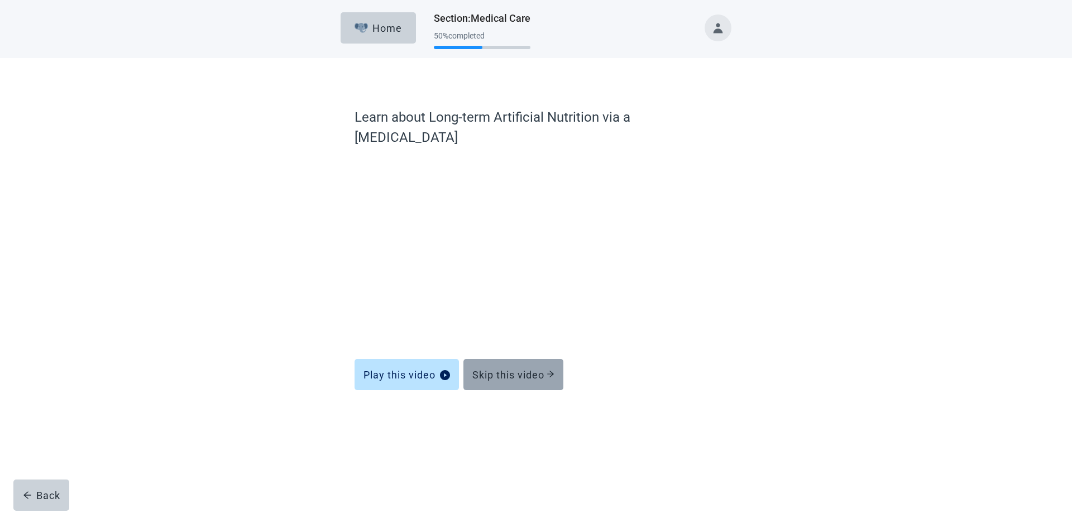
click at [487, 369] on div "Skip this video" at bounding box center [513, 374] width 82 height 11
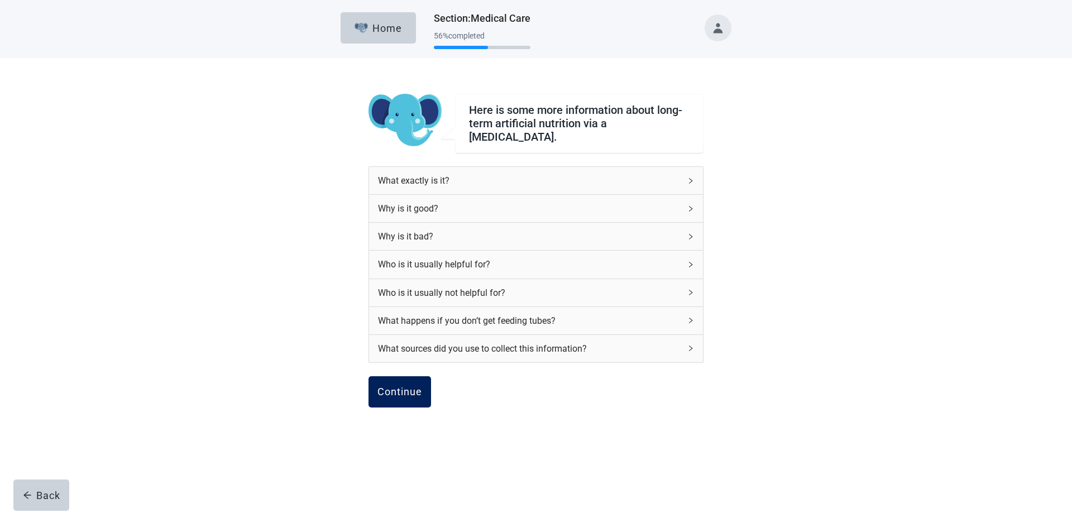
click at [402, 386] on div "Continue" at bounding box center [399, 391] width 45 height 11
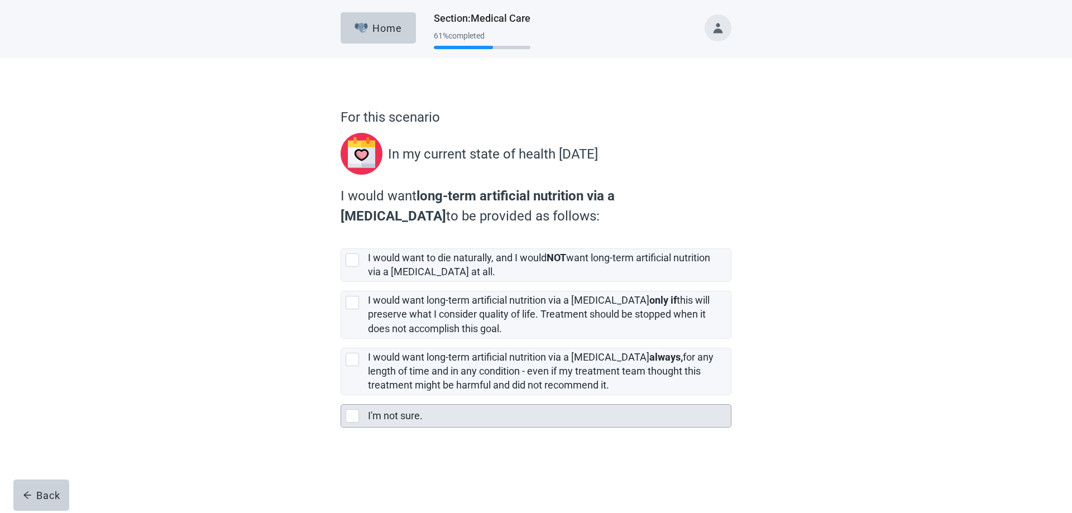
click at [351, 418] on div "I'm not sure., checkbox, not selected" at bounding box center [352, 415] width 13 height 13
click at [341, 396] on input "I'm not sure." at bounding box center [340, 395] width 1 height 1
checkbox input "true"
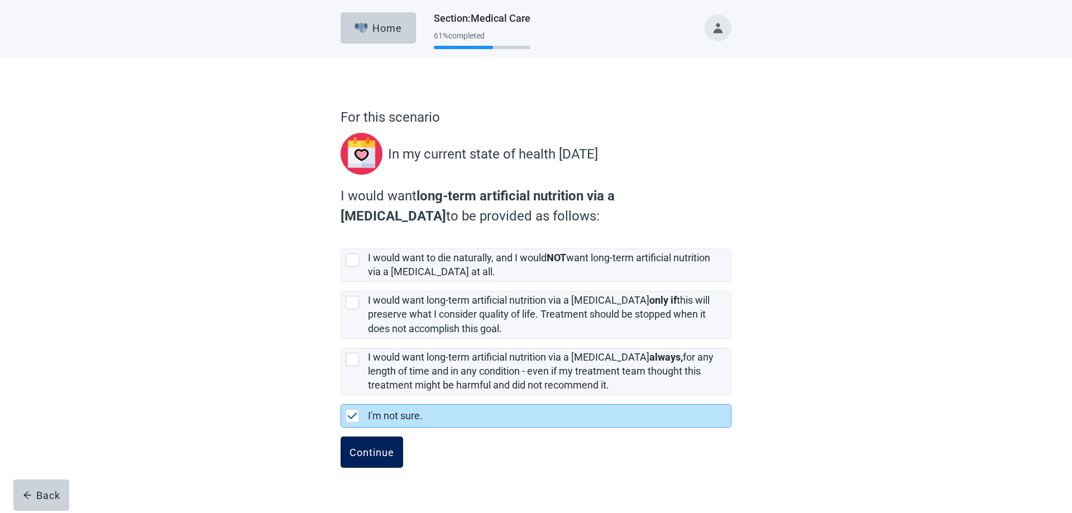
click at [370, 460] on button "Continue" at bounding box center [371, 451] width 63 height 31
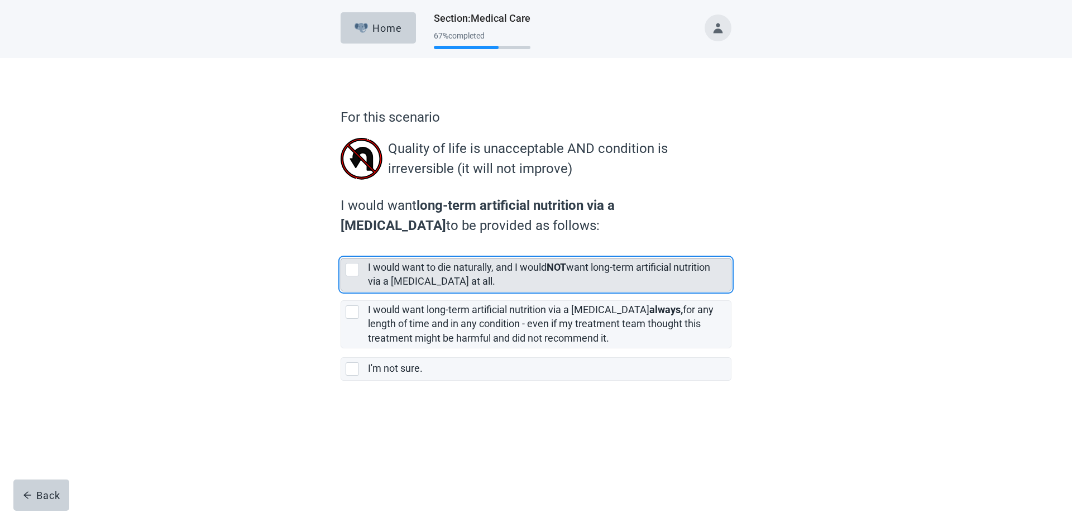
drag, startPoint x: 350, startPoint y: 263, endPoint x: 342, endPoint y: 275, distance: 13.6
click at [351, 264] on div "[object Object], checkbox, not selected" at bounding box center [352, 269] width 13 height 13
click at [341, 249] on input "I would want to die naturally, and I would NOT want long-term artificial nutrit…" at bounding box center [340, 249] width 1 height 1
checkbox input "true"
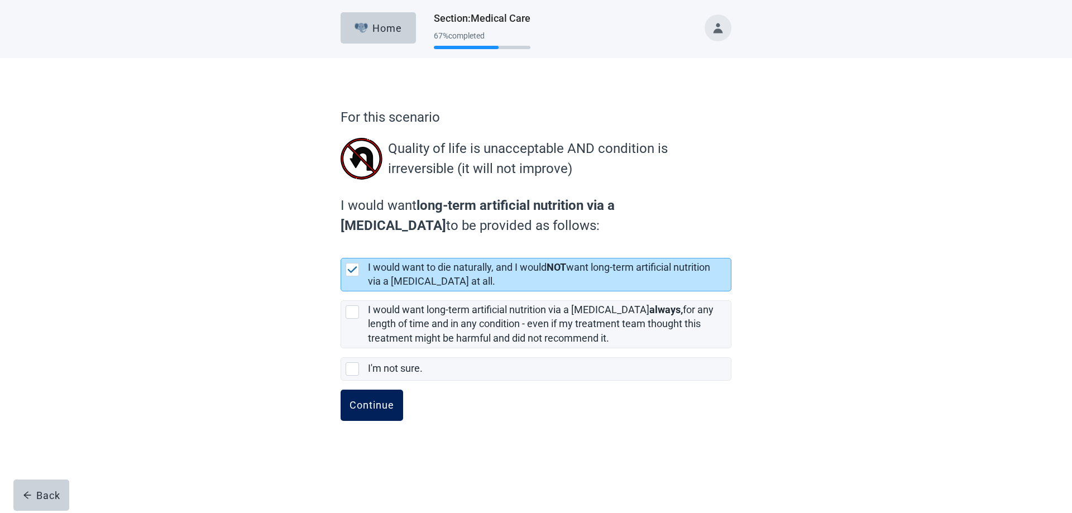
click at [362, 411] on button "Continue" at bounding box center [371, 405] width 63 height 31
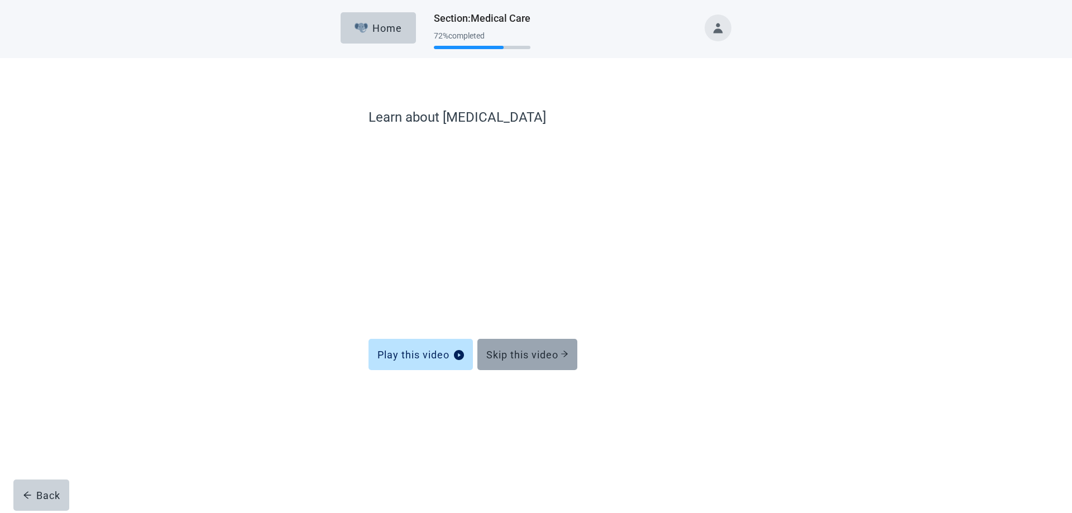
click at [504, 357] on div "Skip this video" at bounding box center [527, 354] width 82 height 11
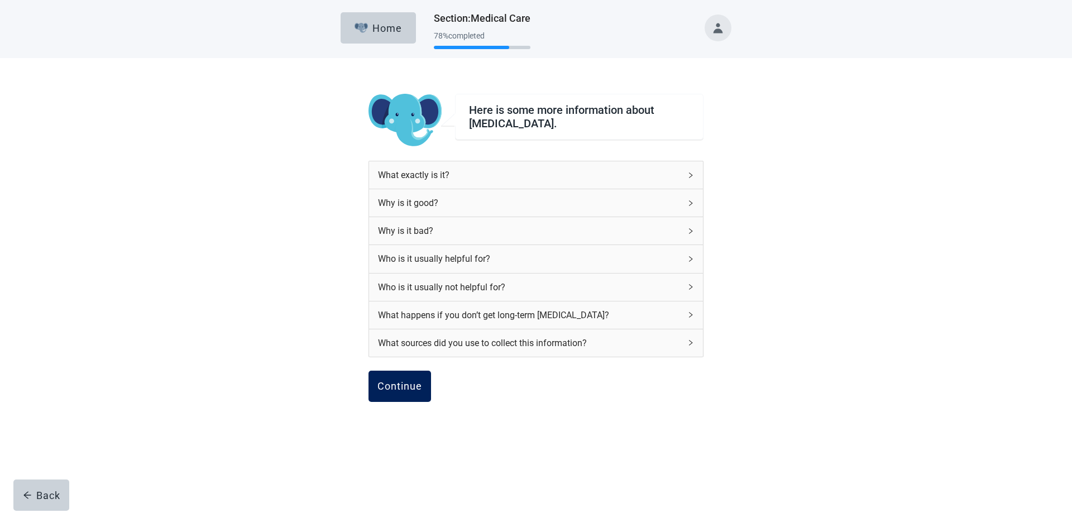
click at [419, 388] on div "Continue" at bounding box center [399, 386] width 45 height 11
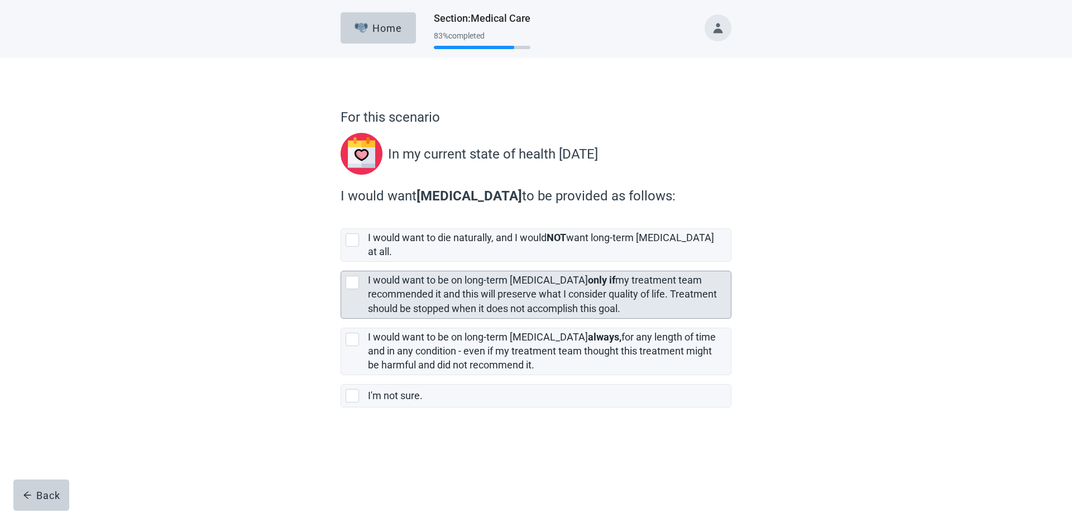
drag, startPoint x: 356, startPoint y: 268, endPoint x: 353, endPoint y: 284, distance: 15.9
click at [356, 276] on div "[object Object], checkbox, not selected" at bounding box center [352, 282] width 13 height 13
click at [341, 262] on input "I would want to be on long-term [MEDICAL_DATA] only if my treatment team recomm…" at bounding box center [340, 262] width 1 height 1
checkbox input "true"
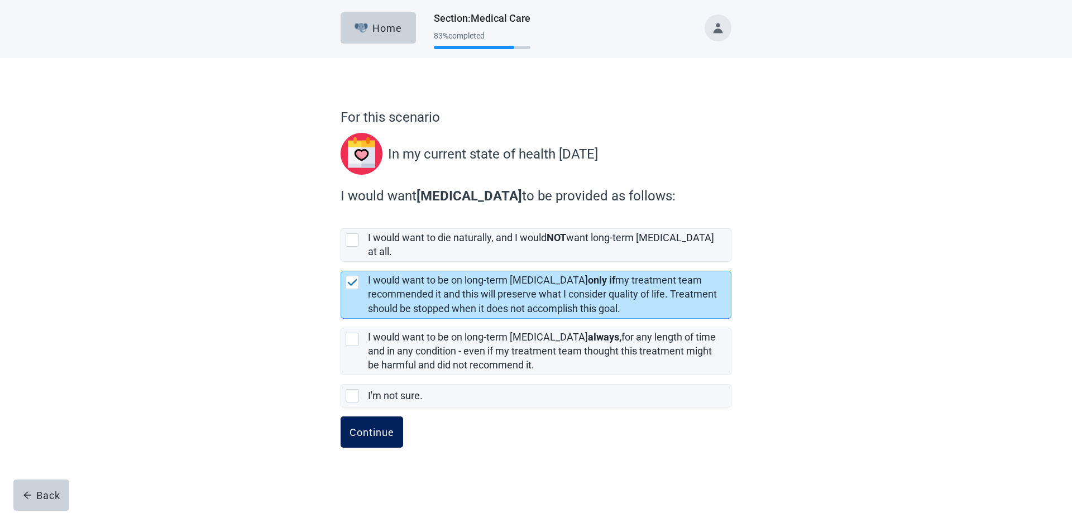
click at [366, 426] on div "Continue" at bounding box center [371, 431] width 45 height 11
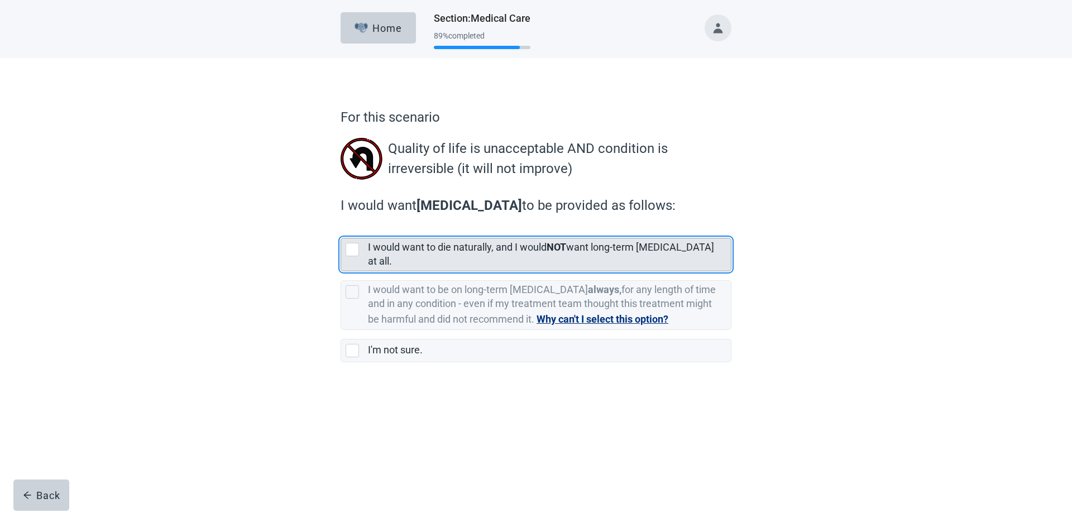
click at [352, 247] on div "[object Object], checkbox, not selected" at bounding box center [352, 249] width 13 height 13
click at [341, 229] on input "I would want to die naturally, and I would NOT want long-term [MEDICAL_DATA] at…" at bounding box center [340, 229] width 1 height 1
checkbox input "true"
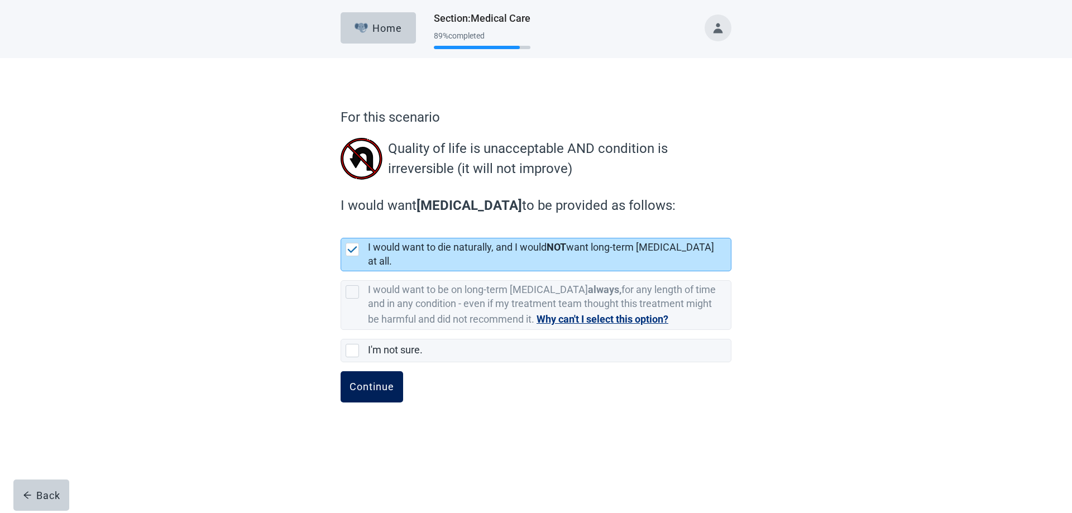
click at [375, 383] on button "Continue" at bounding box center [371, 386] width 63 height 31
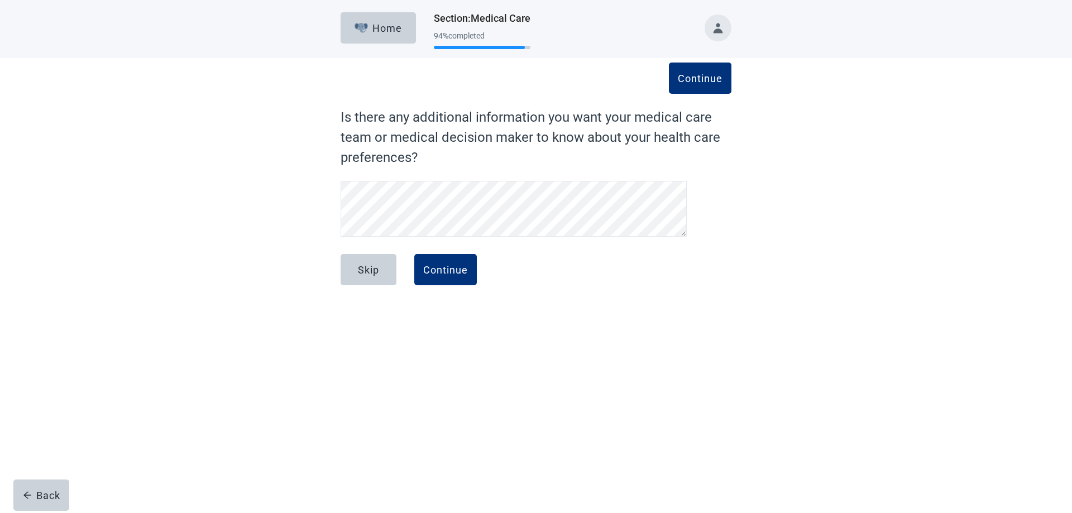
drag, startPoint x: 493, startPoint y: 265, endPoint x: 534, endPoint y: 289, distance: 48.1
click at [521, 282] on form "Continue Is there any additional information you want your medical care team or…" at bounding box center [535, 208] width 391 height 203
click at [436, 265] on div "Continue" at bounding box center [445, 269] width 45 height 11
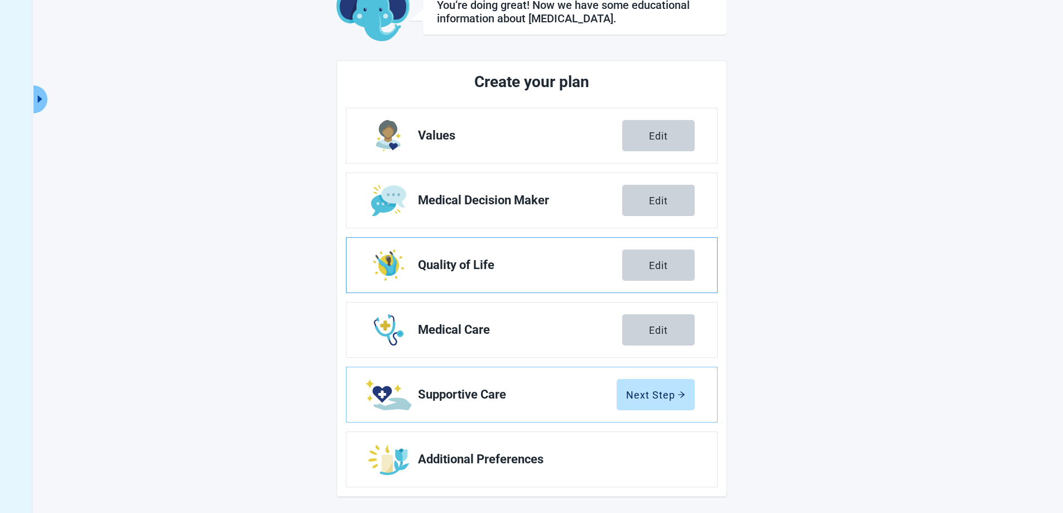
scroll to position [80, 0]
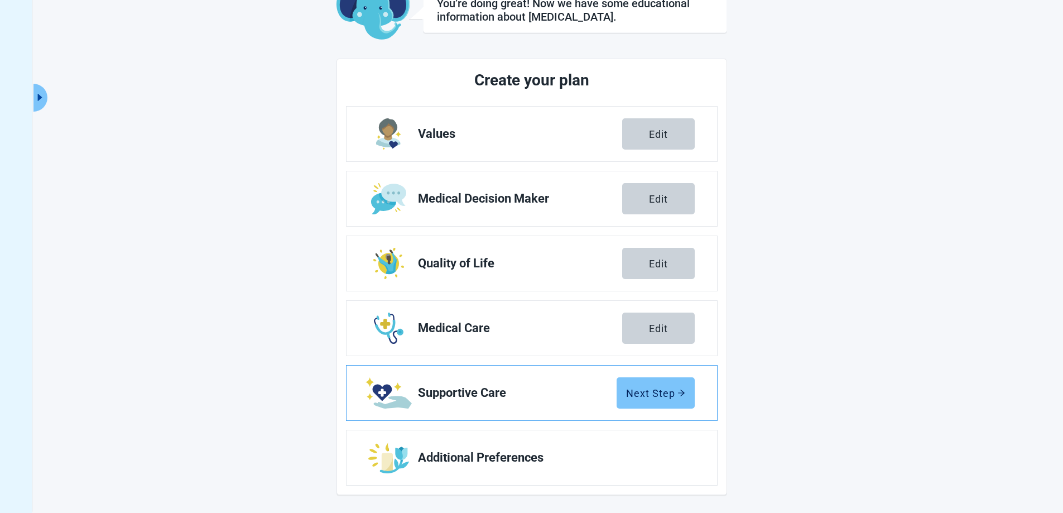
click at [630, 401] on button "Next Step" at bounding box center [656, 392] width 78 height 31
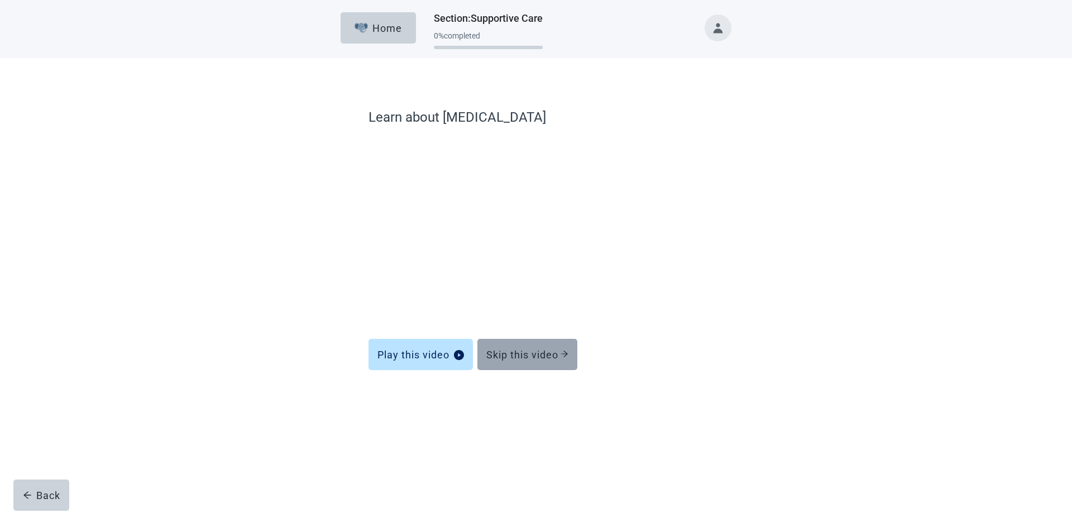
click at [505, 356] on div "Skip this video" at bounding box center [527, 354] width 82 height 11
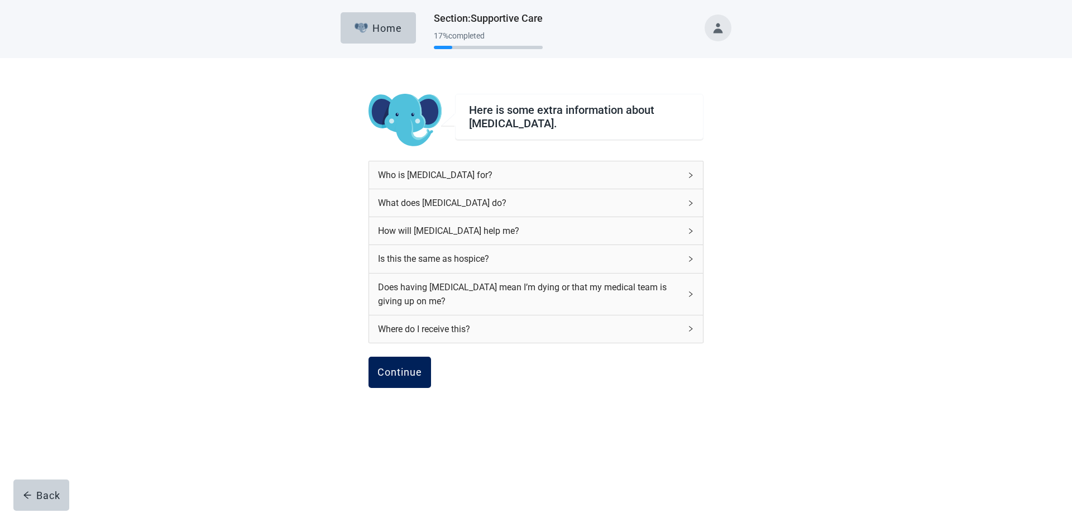
click at [413, 371] on div "Continue" at bounding box center [399, 372] width 45 height 11
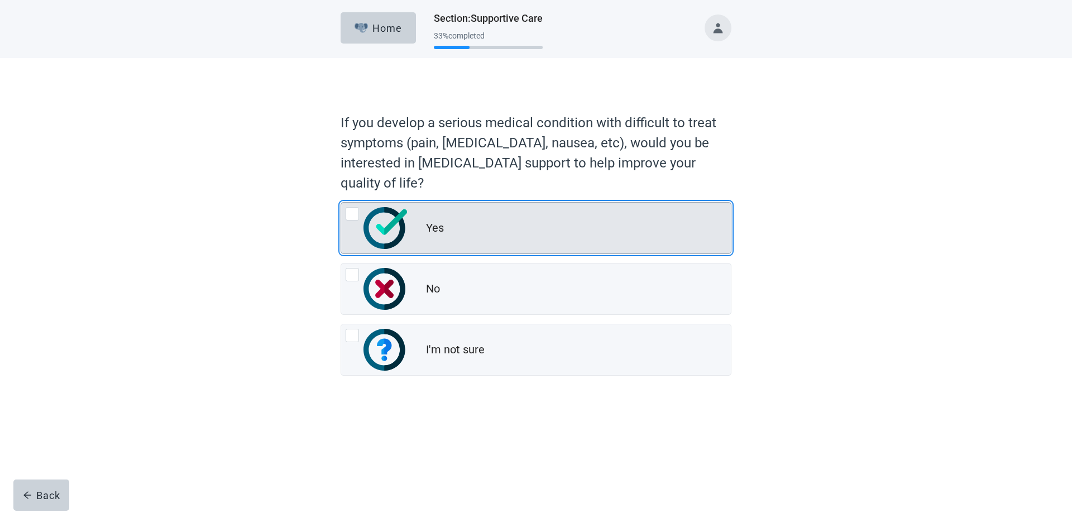
click at [387, 227] on img "Yes, radio button, not checked" at bounding box center [385, 228] width 44 height 42
click at [341, 203] on input "Yes" at bounding box center [340, 202] width 1 height 1
radio input "true"
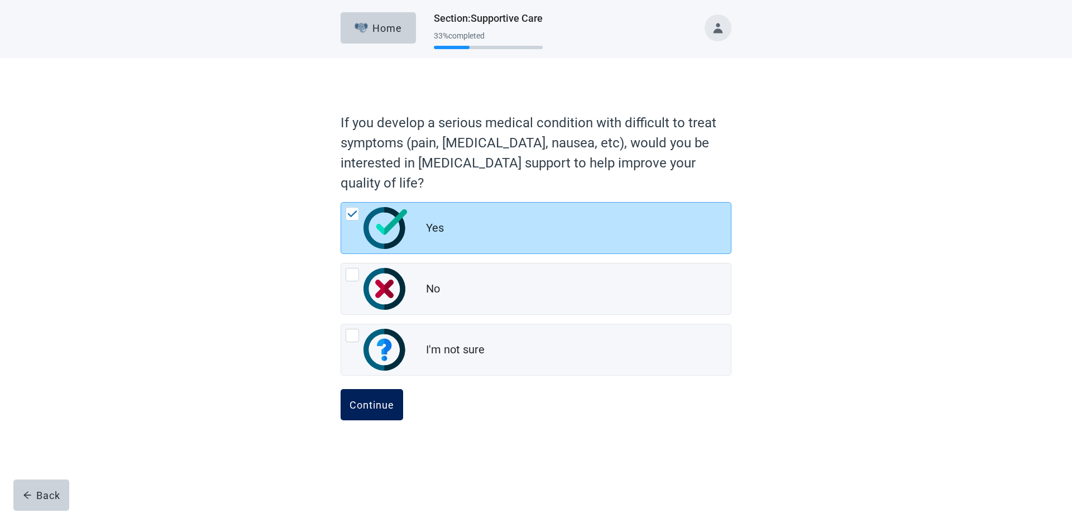
click at [382, 391] on button "Continue" at bounding box center [371, 404] width 63 height 31
click at [380, 401] on div "Continue" at bounding box center [371, 404] width 45 height 11
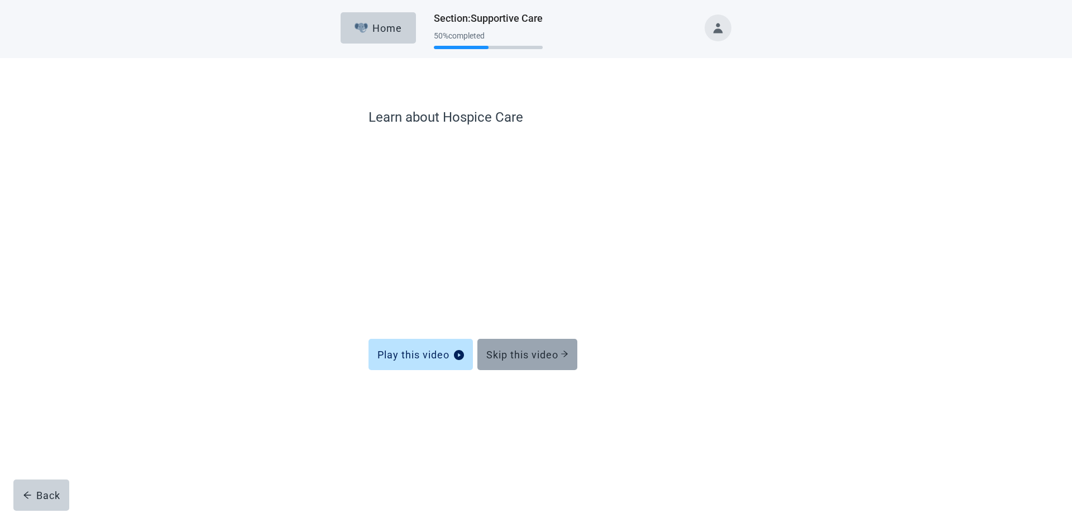
click at [512, 361] on button "Skip this video" at bounding box center [527, 354] width 100 height 31
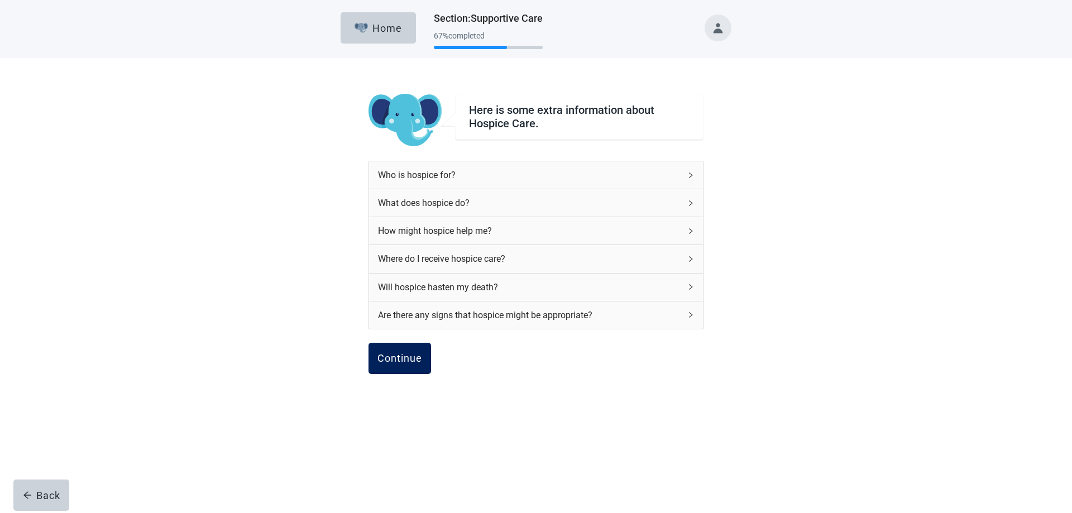
click at [408, 355] on div "Continue" at bounding box center [399, 358] width 45 height 11
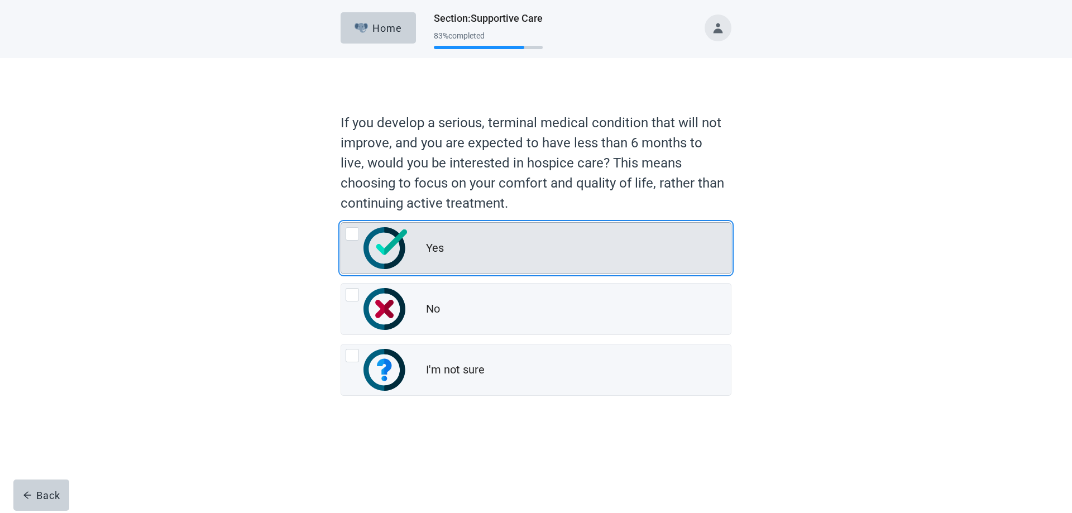
click at [376, 239] on img "Yes, radio button, not checked" at bounding box center [385, 248] width 44 height 42
click at [341, 223] on input "Yes" at bounding box center [340, 222] width 1 height 1
radio input "true"
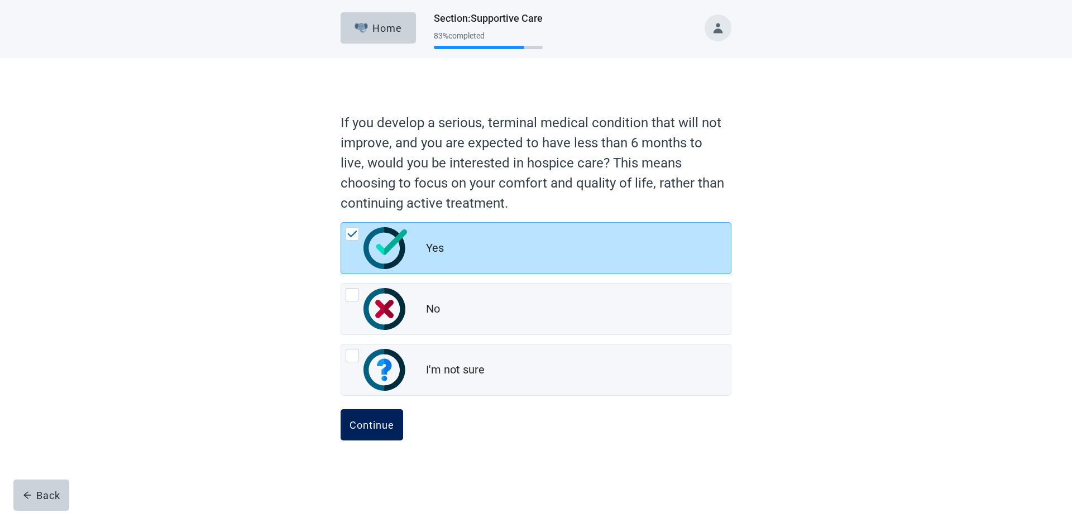
click at [382, 423] on div "Continue" at bounding box center [371, 424] width 45 height 11
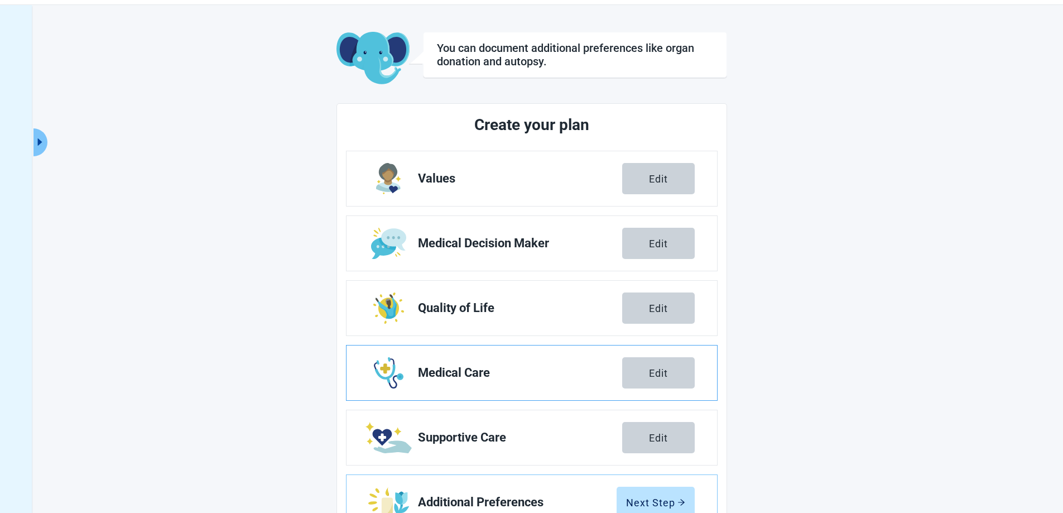
scroll to position [80, 0]
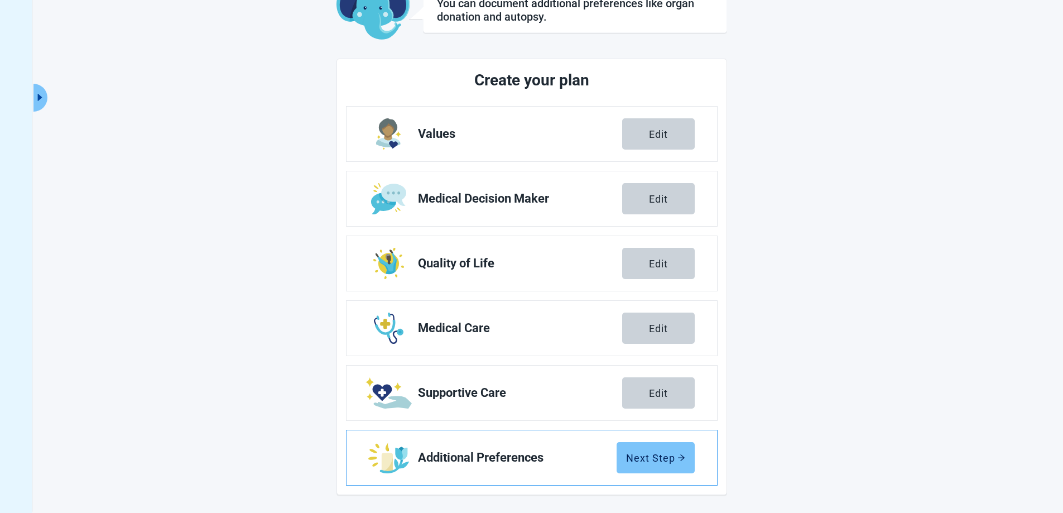
click at [654, 462] on div "Next Step" at bounding box center [655, 457] width 59 height 11
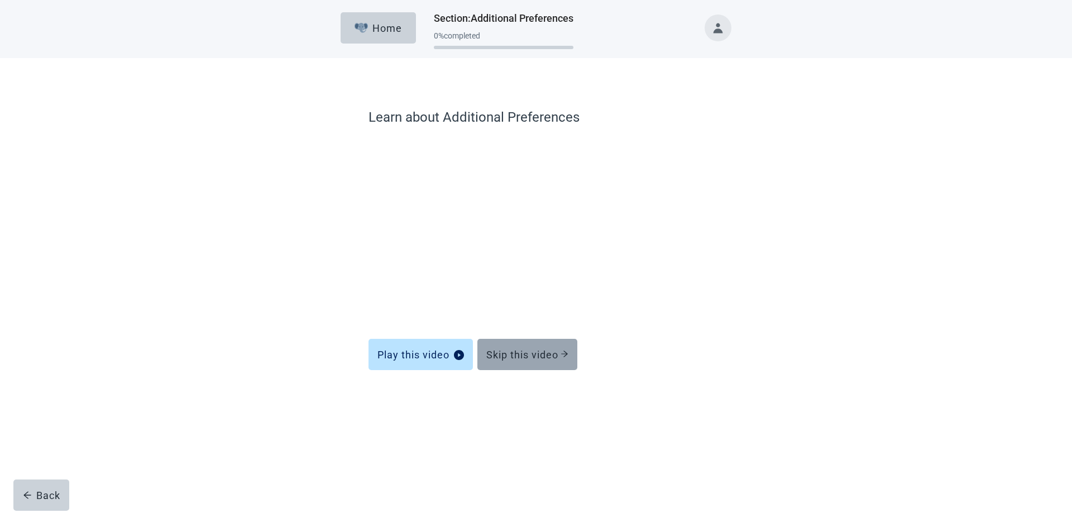
click at [506, 349] on div "Skip this video" at bounding box center [527, 354] width 82 height 11
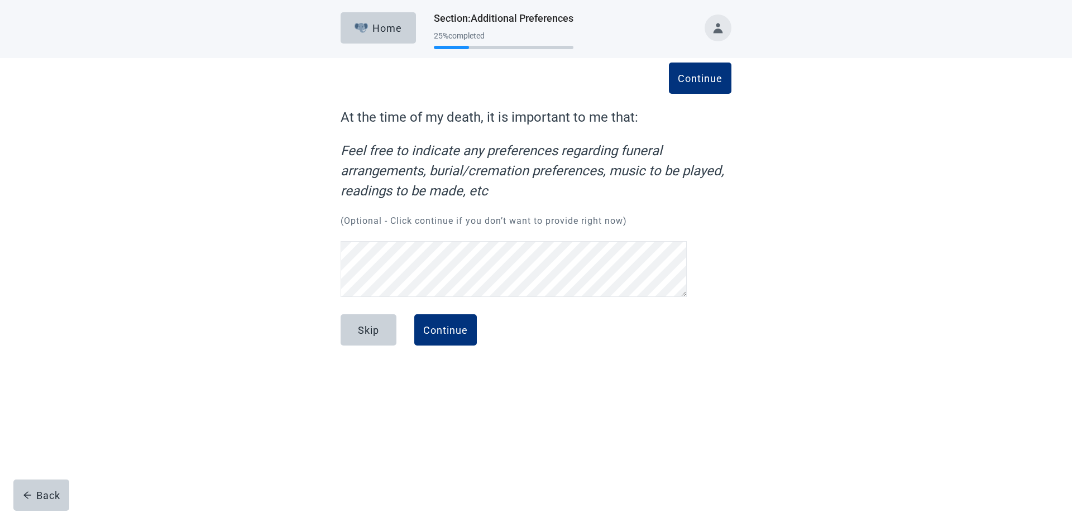
scroll to position [23, 0]
click at [815, 387] on div "Home Section : Additional Preferences 25 % completed Continue At the time of my…" at bounding box center [536, 256] width 1072 height 513
click at [434, 324] on div "Continue" at bounding box center [445, 329] width 45 height 11
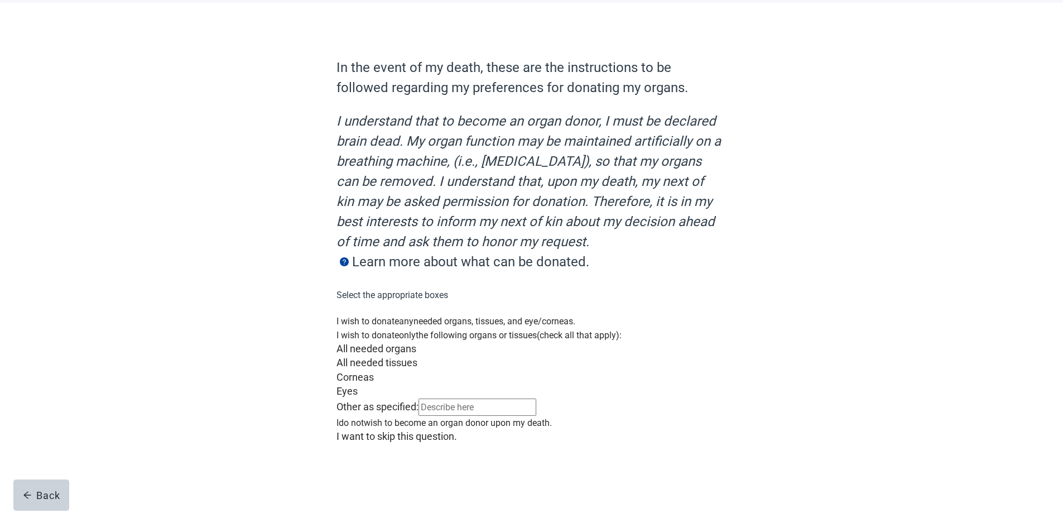
scroll to position [167, 0]
click at [350, 430] on div "Main content" at bounding box center [532, 430] width 391 height 0
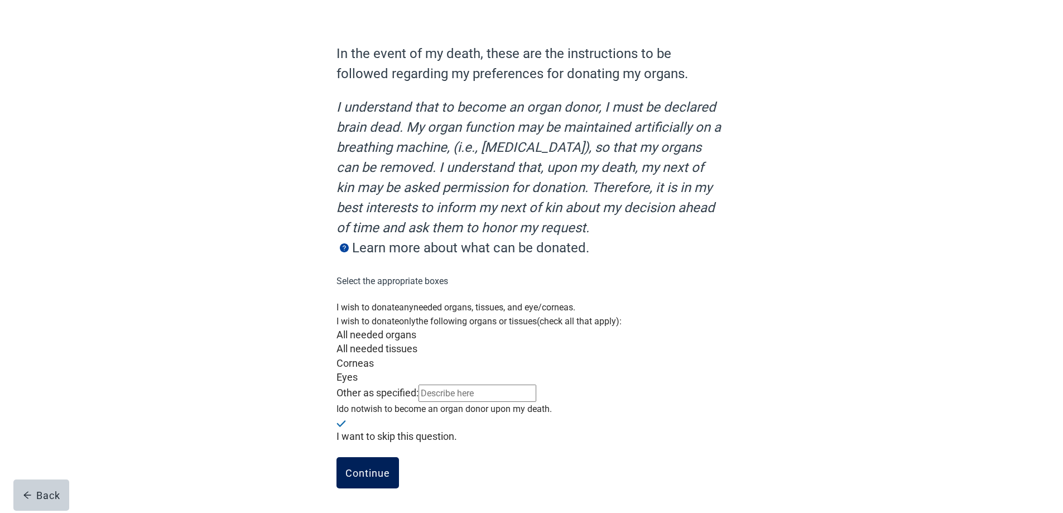
click at [370, 475] on div "Continue" at bounding box center [368, 472] width 45 height 11
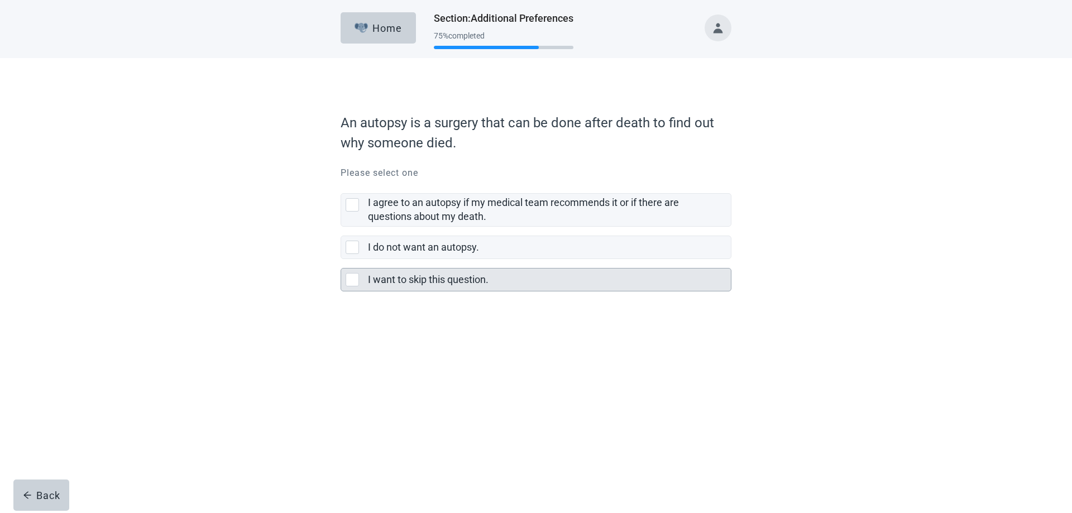
click at [352, 284] on div "I want to skip this question., checkbox, not selected" at bounding box center [352, 279] width 13 height 13
click at [341, 260] on input "I want to skip this question." at bounding box center [340, 259] width 1 height 1
checkbox input "true"
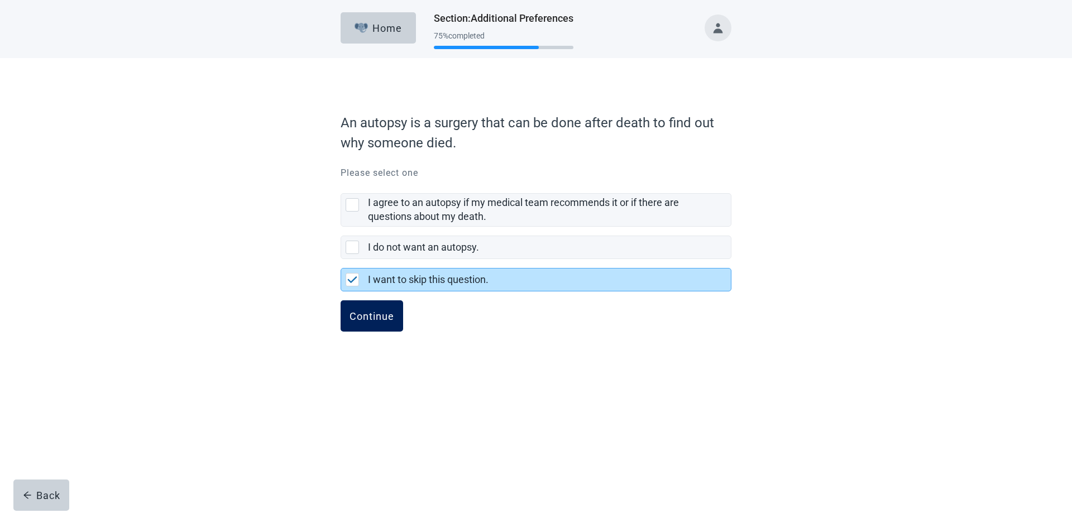
click at [366, 327] on button "Continue" at bounding box center [371, 315] width 63 height 31
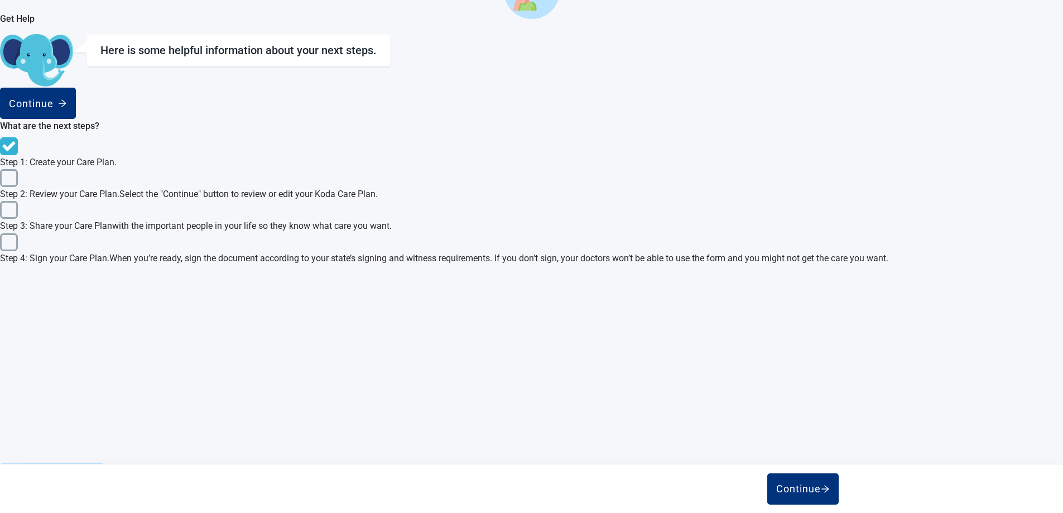
scroll to position [353, 0]
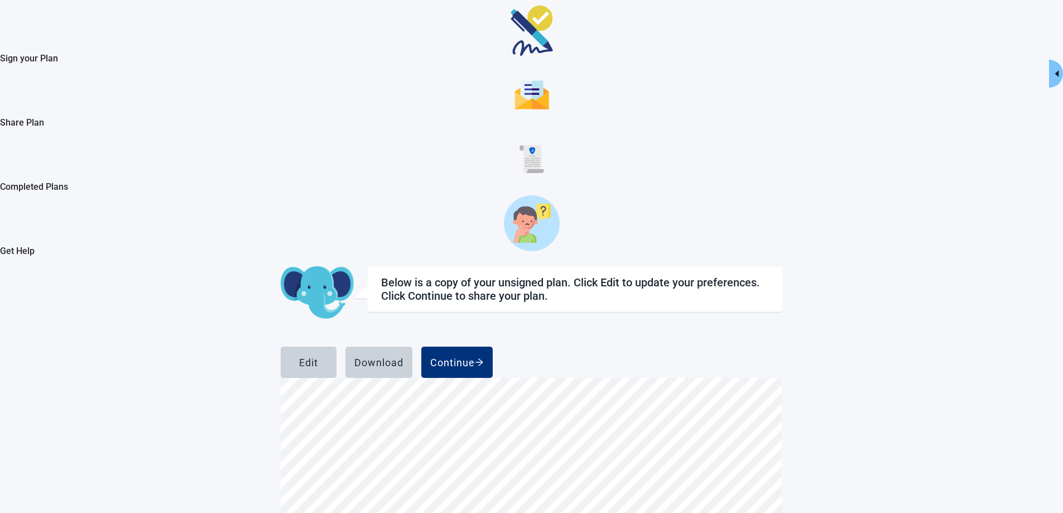
scroll to position [6453, 0]
click at [484, 357] on div "Continue" at bounding box center [457, 362] width 54 height 11
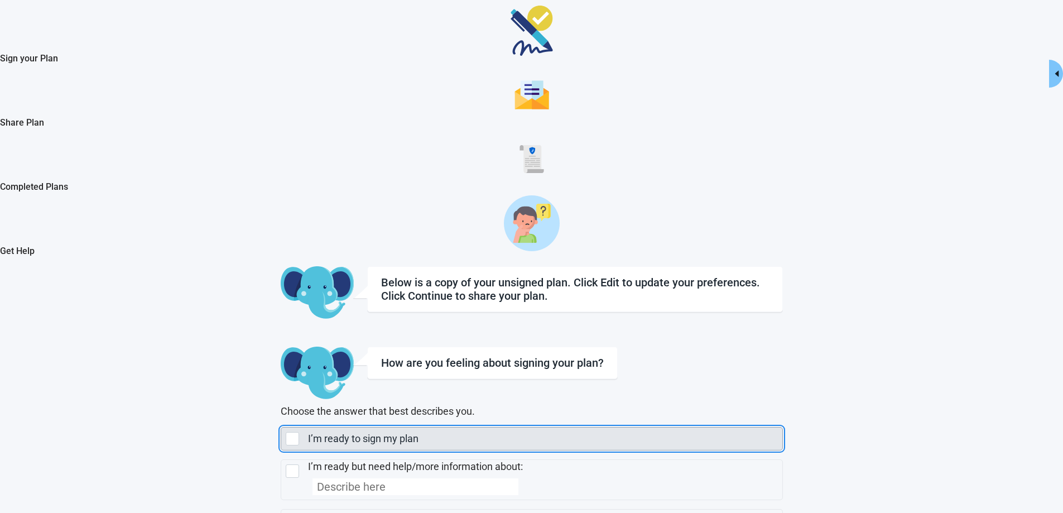
click at [299, 432] on div "I’m ready to sign my plan, checkbox, not selected" at bounding box center [292, 438] width 13 height 13
click at [281, 427] on input "I’m ready to sign my plan" at bounding box center [281, 427] width 1 height 1
checkbox input "true"
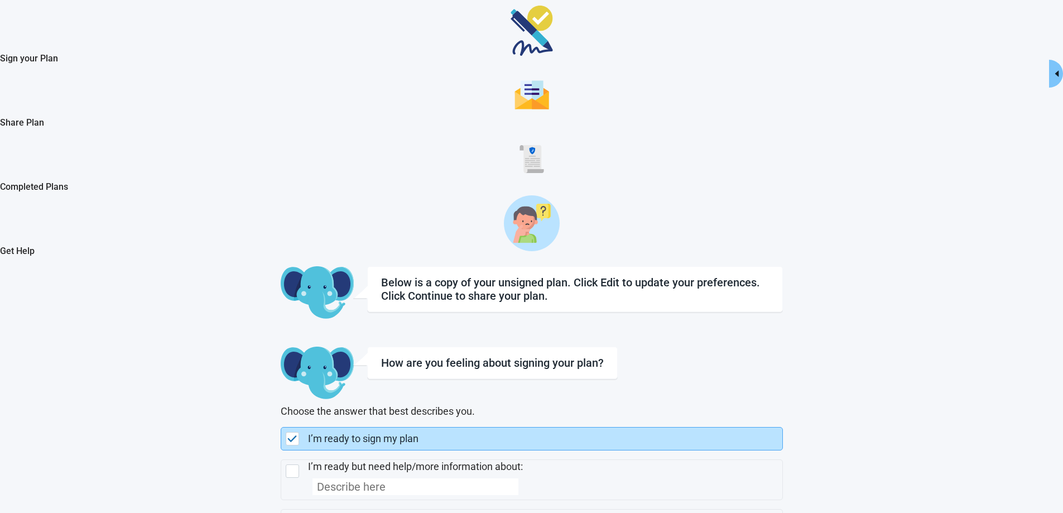
checkbox input "true"
checkbox input "false"
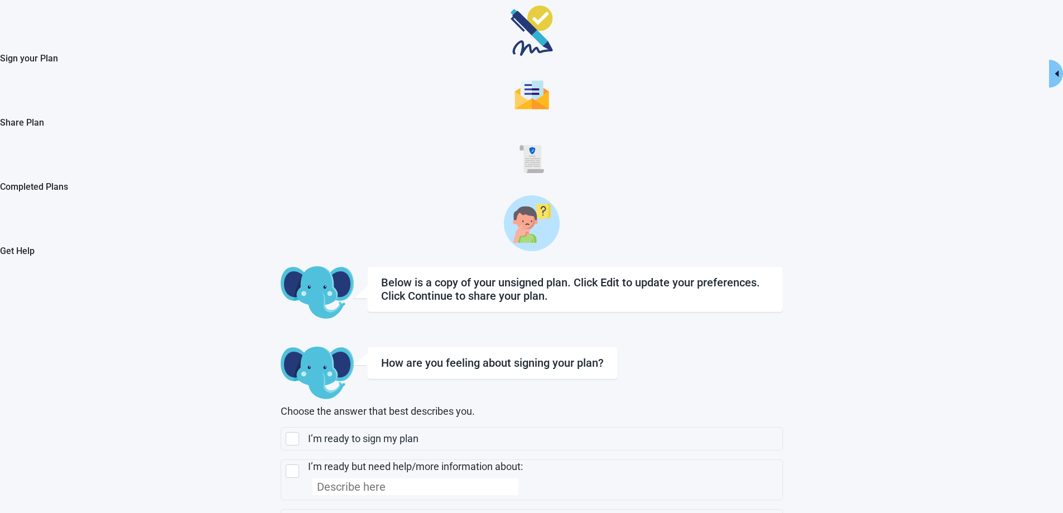
type input "some details need to discuss with the three people as I mentioned repeatedly."
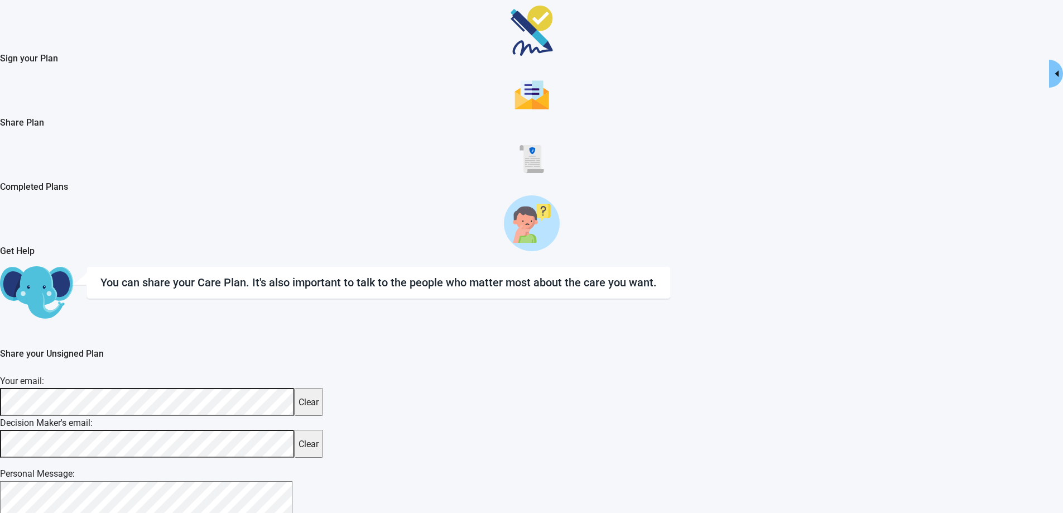
scroll to position [117, 0]
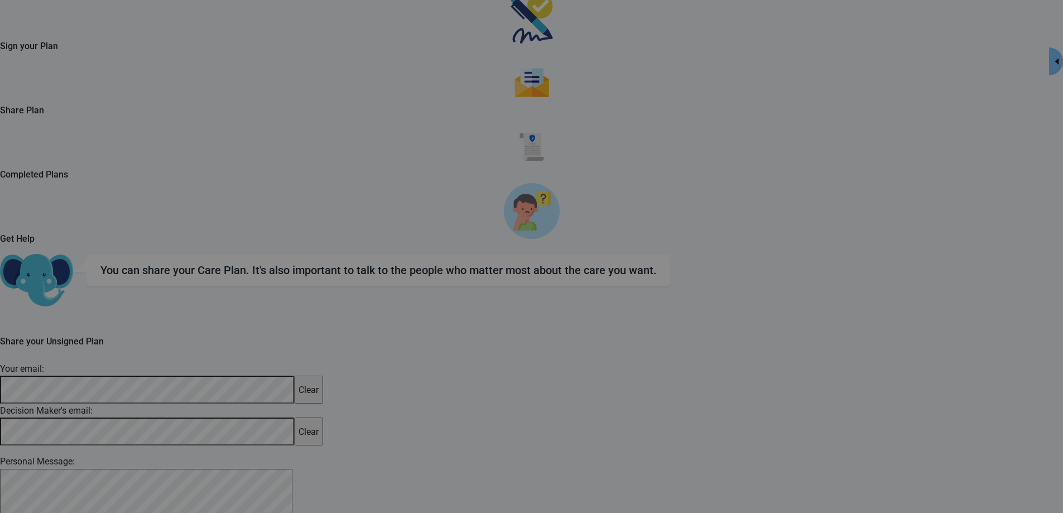
scroll to position [116, 0]
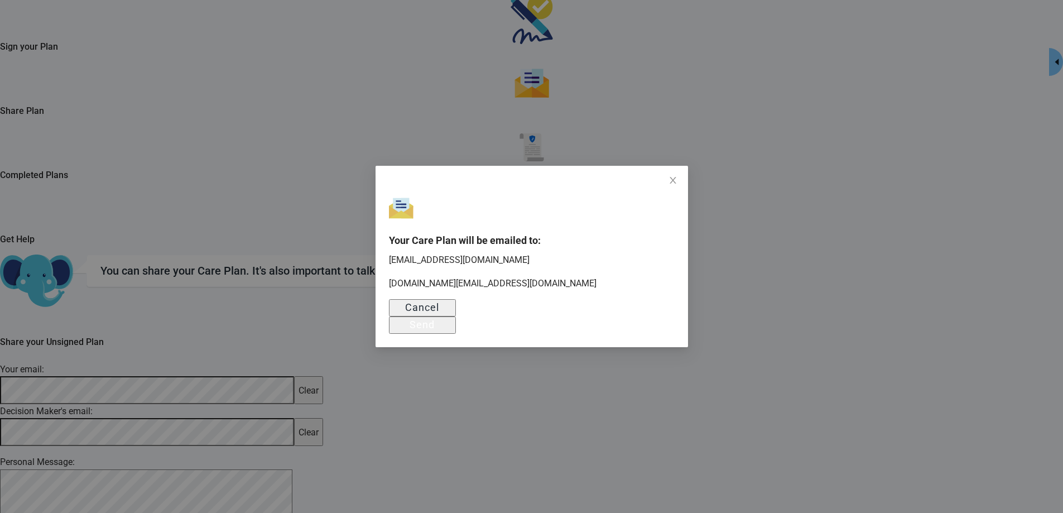
click at [510, 253] on p "[EMAIL_ADDRESS][DOMAIN_NAME]" at bounding box center [532, 260] width 286 height 14
drag, startPoint x: 462, startPoint y: 432, endPoint x: 476, endPoint y: 396, distance: 38.9
click at [464, 425] on div "Your Care Plan will be emailed to: [PERSON_NAME][EMAIL_ADDRESS][DOMAIN_NAME] [D…" at bounding box center [531, 256] width 1063 height 513
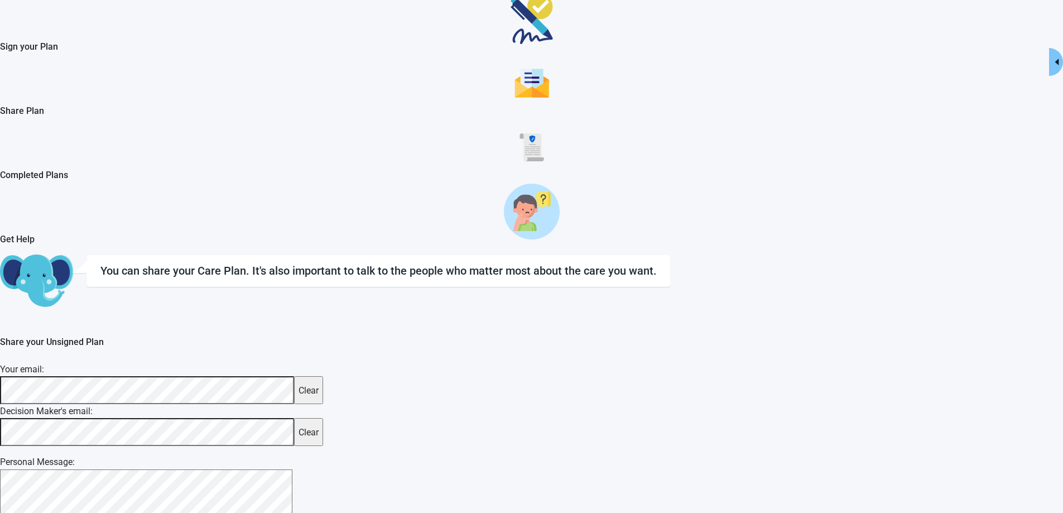
scroll to position [165, 0]
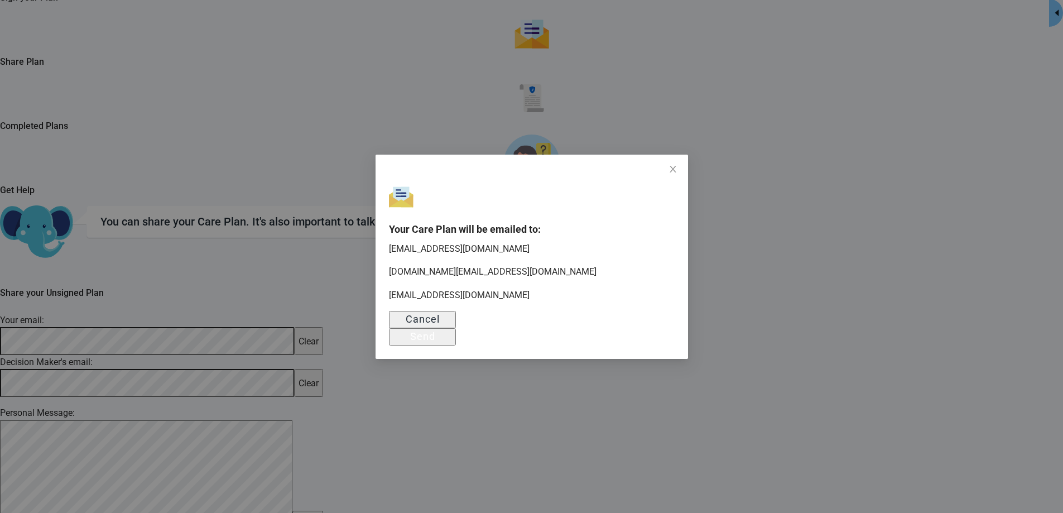
scroll to position [116, 0]
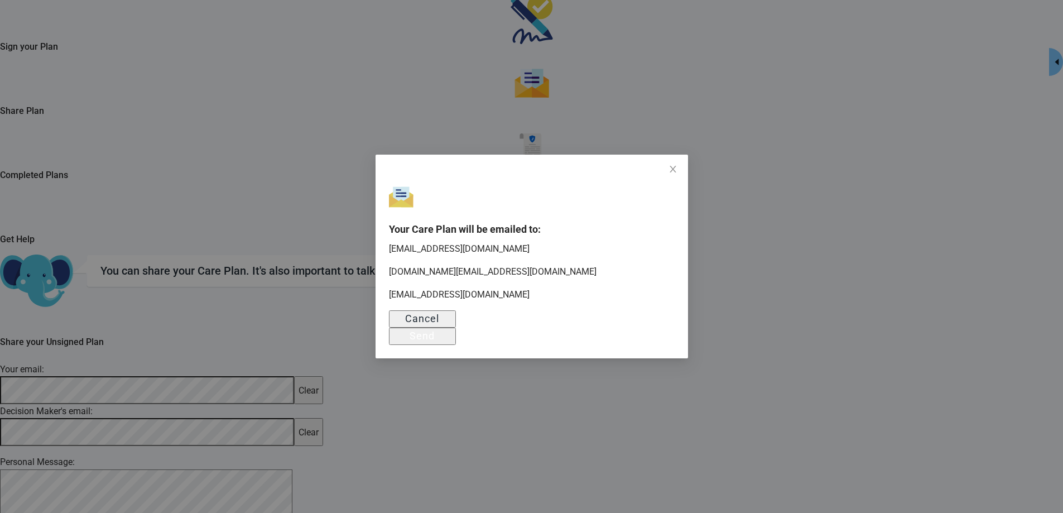
click at [456, 328] on button "Cancel" at bounding box center [422, 318] width 67 height 17
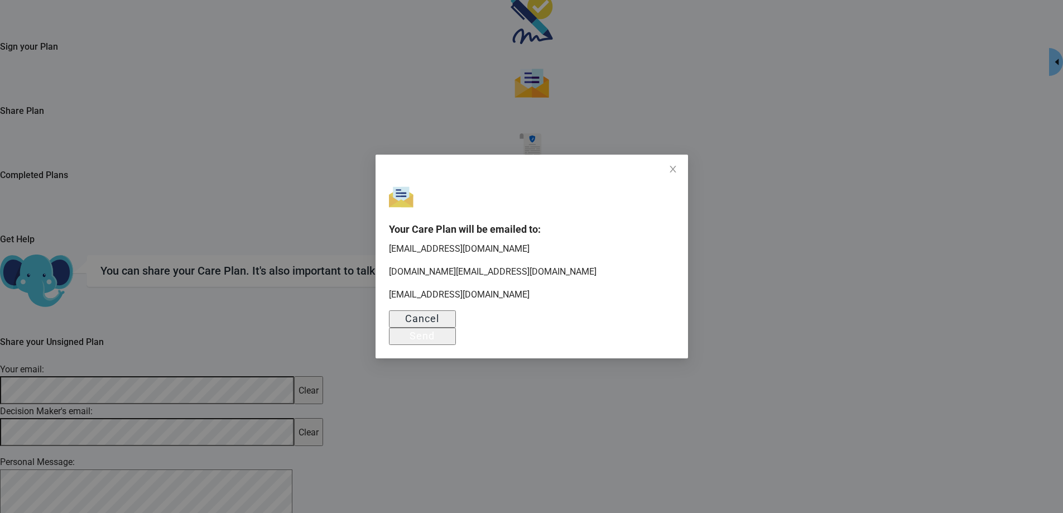
click at [492, 474] on div "Your Care Plan will be emailed to: [PERSON_NAME][EMAIL_ADDRESS][DOMAIN_NAME] [D…" at bounding box center [531, 256] width 1063 height 513
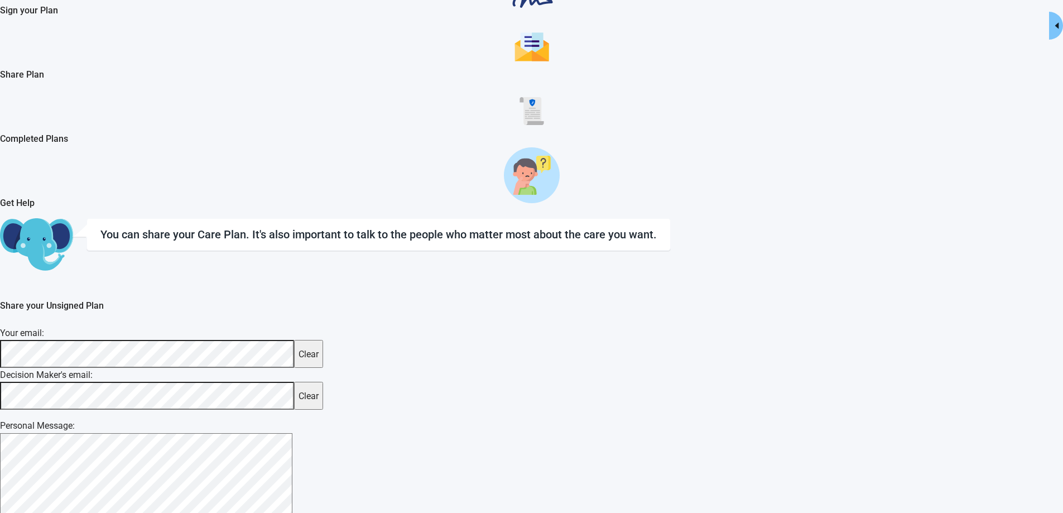
scroll to position [172, 0]
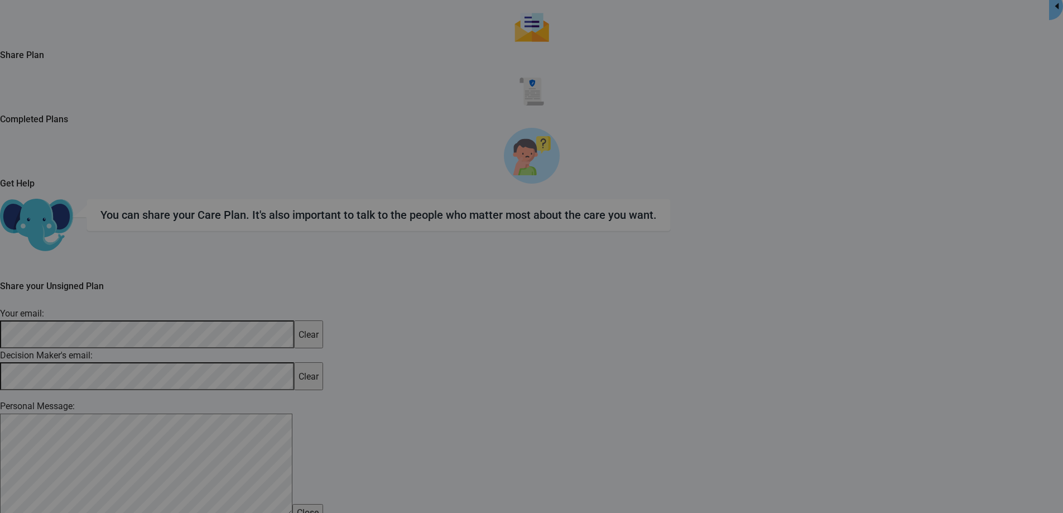
scroll to position [167, 0]
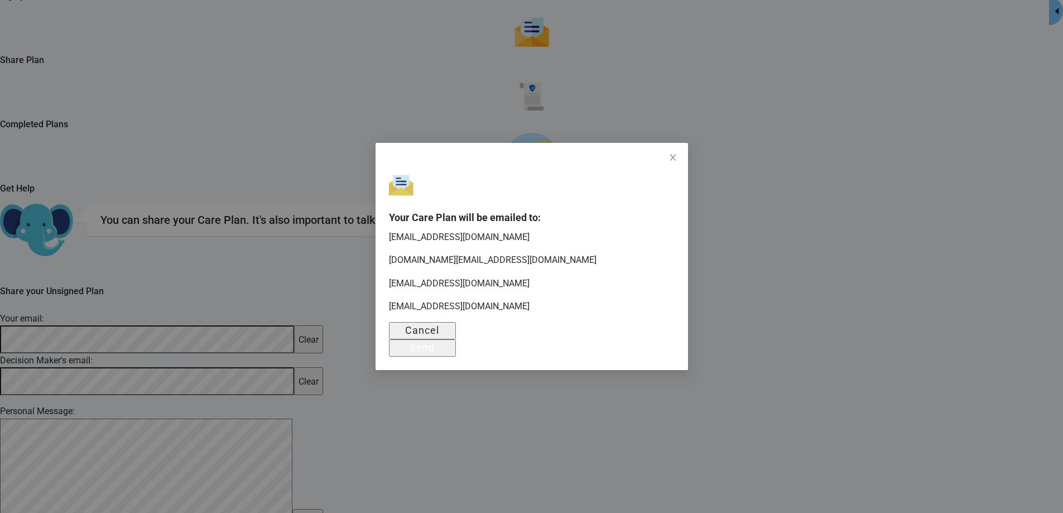
click at [439, 335] on div "Cancel" at bounding box center [422, 329] width 34 height 11
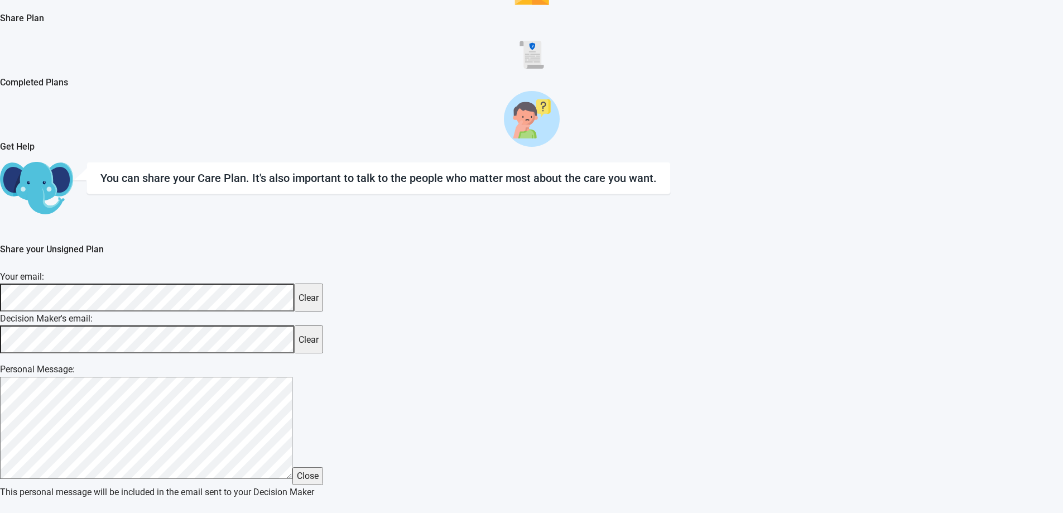
scroll to position [216, 0]
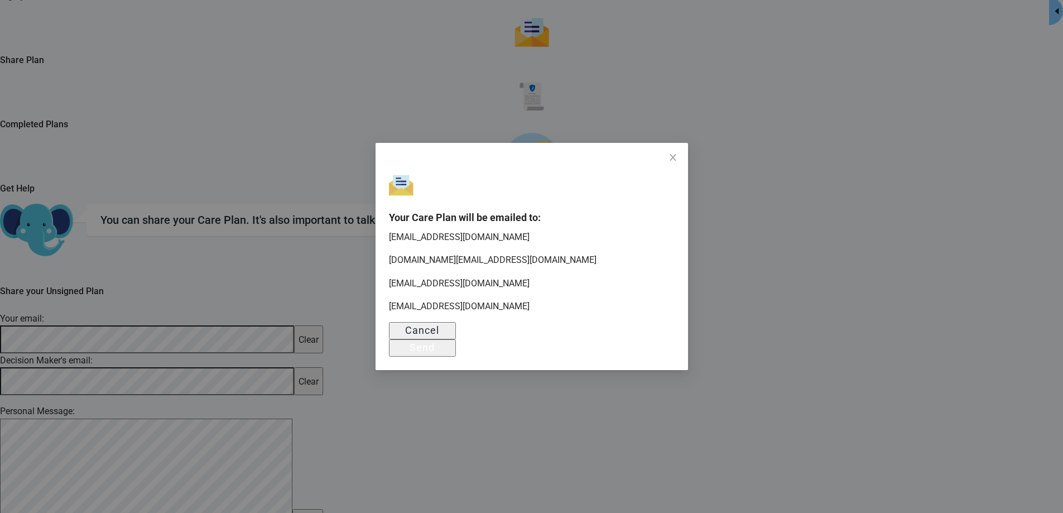
click at [435, 344] on div "Send" at bounding box center [422, 347] width 25 height 11
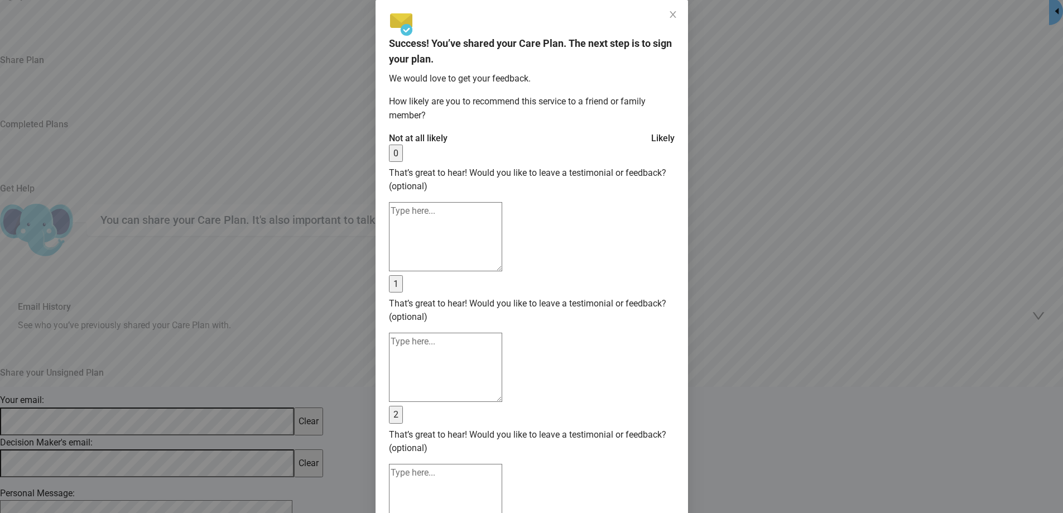
scroll to position [252, 0]
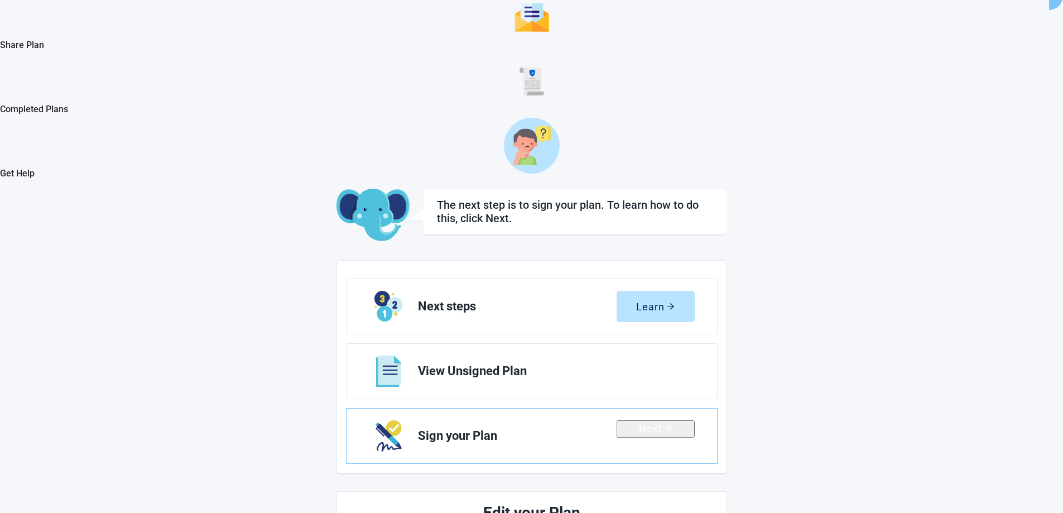
scroll to position [84, 0]
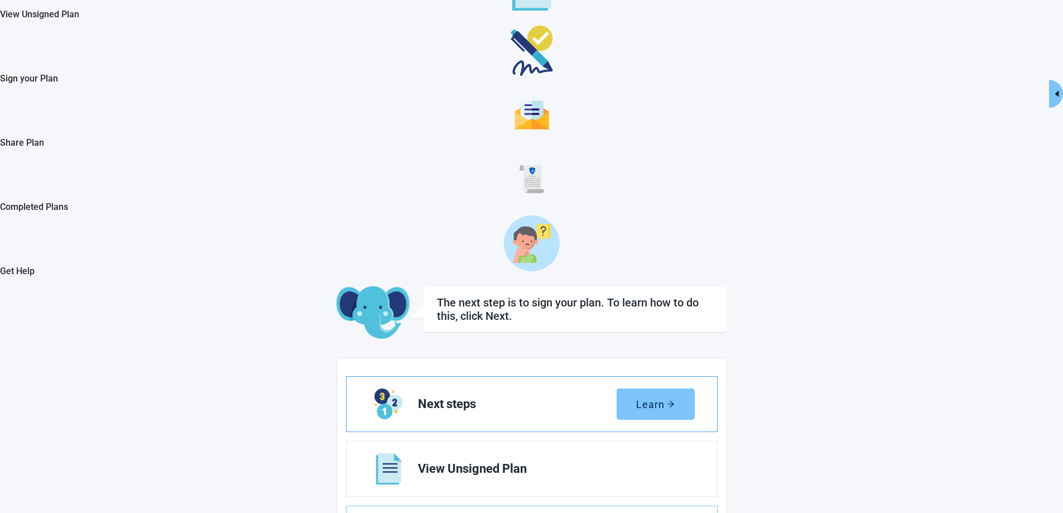
click at [688, 388] on button "Learn" at bounding box center [656, 403] width 78 height 31
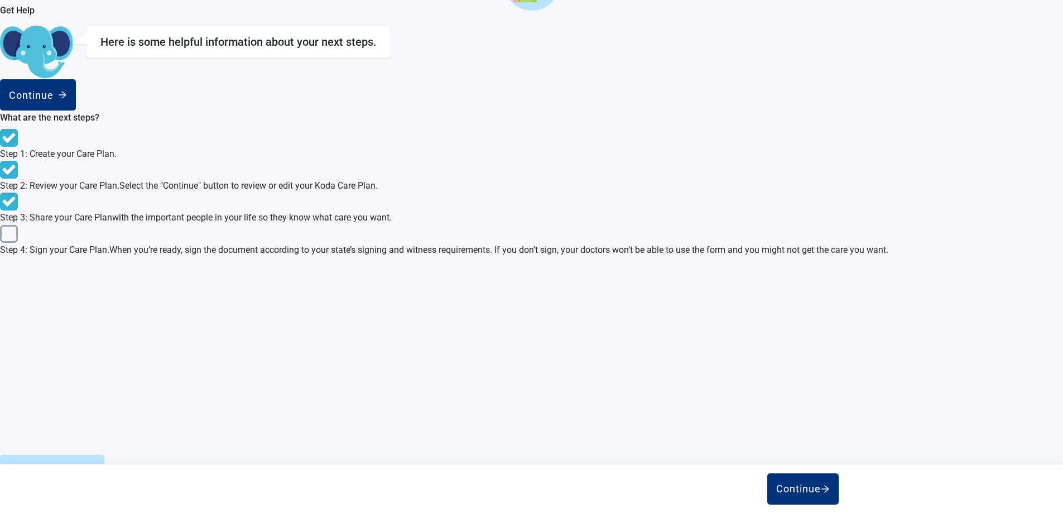
scroll to position [353, 0]
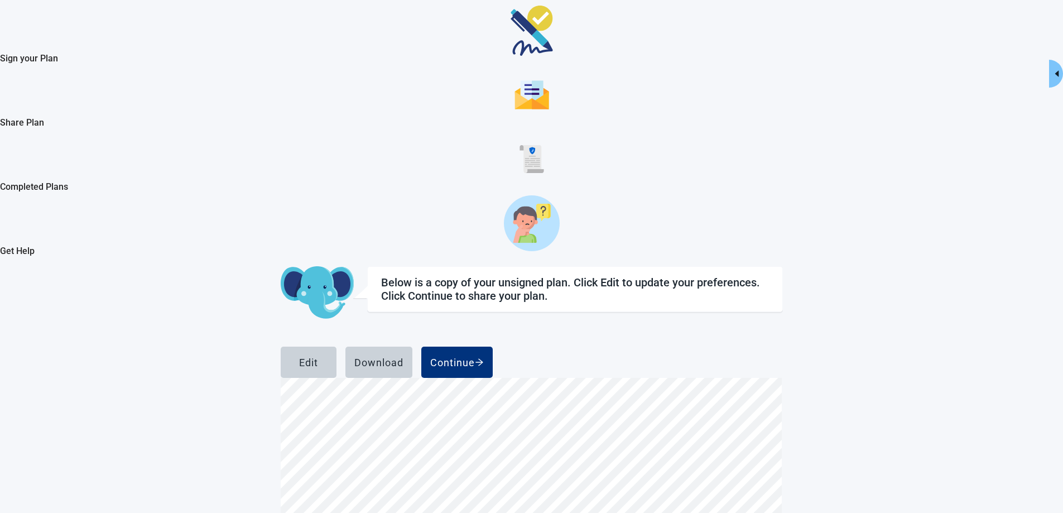
scroll to position [9523, 0]
click at [484, 357] on div "Continue" at bounding box center [457, 362] width 54 height 11
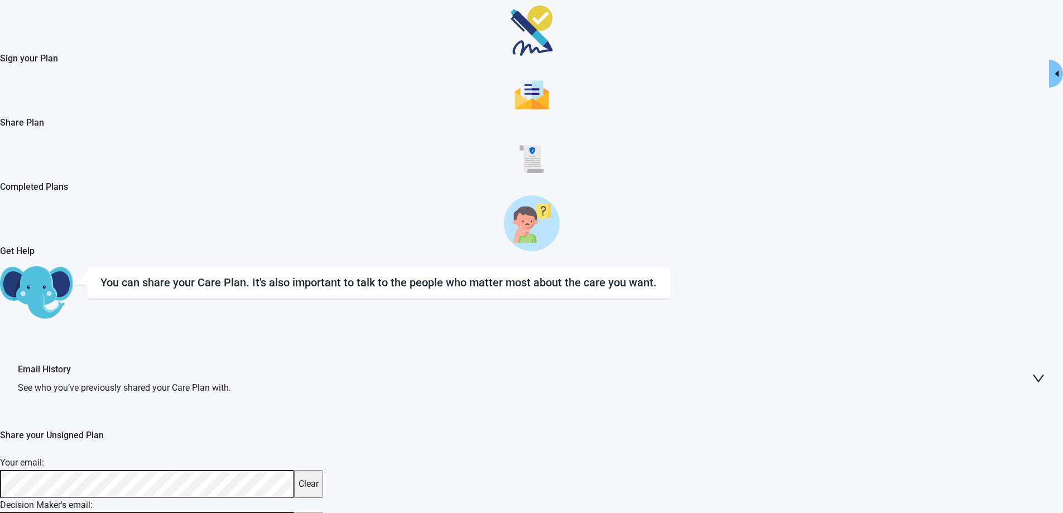
scroll to position [201, 0]
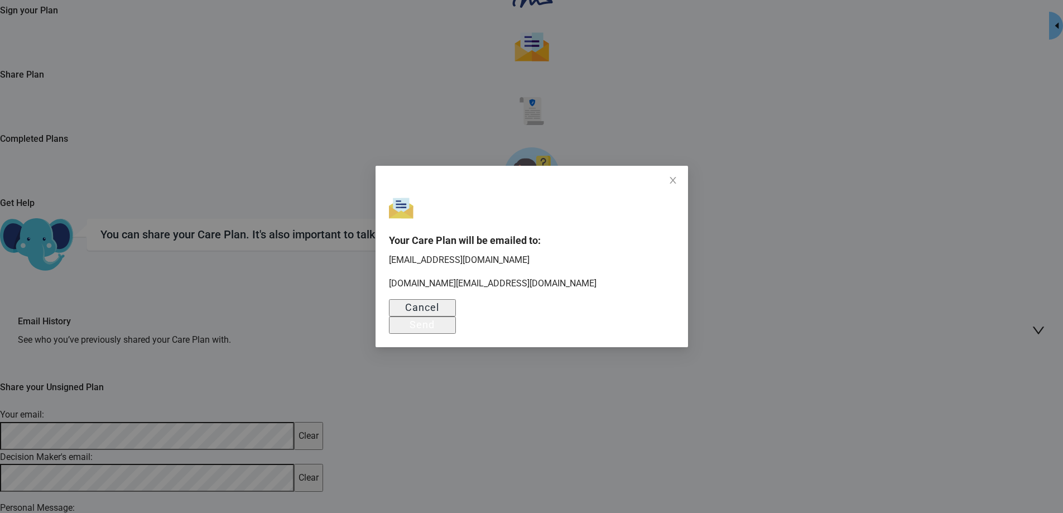
click at [456, 333] on button "Send" at bounding box center [422, 324] width 67 height 17
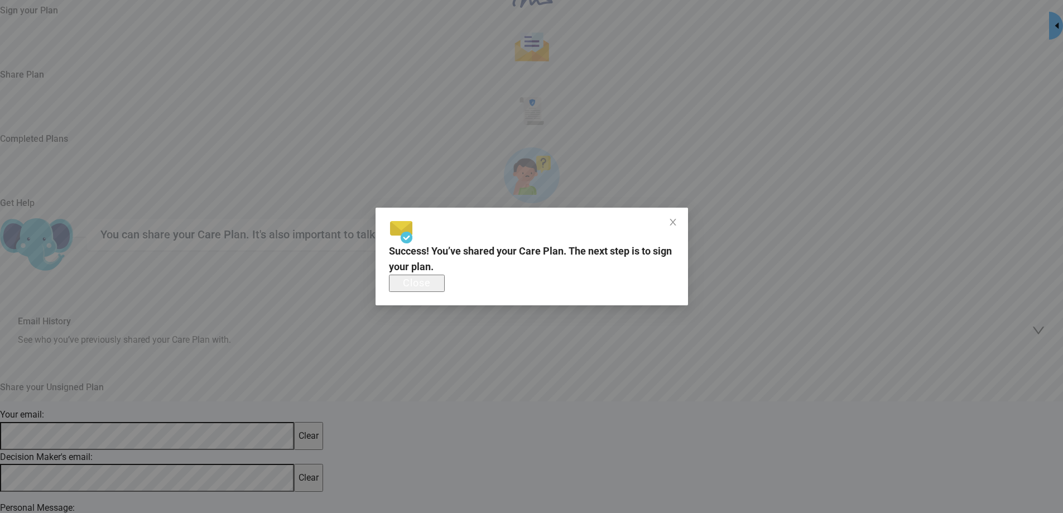
click at [445, 292] on button "Close" at bounding box center [417, 283] width 56 height 17
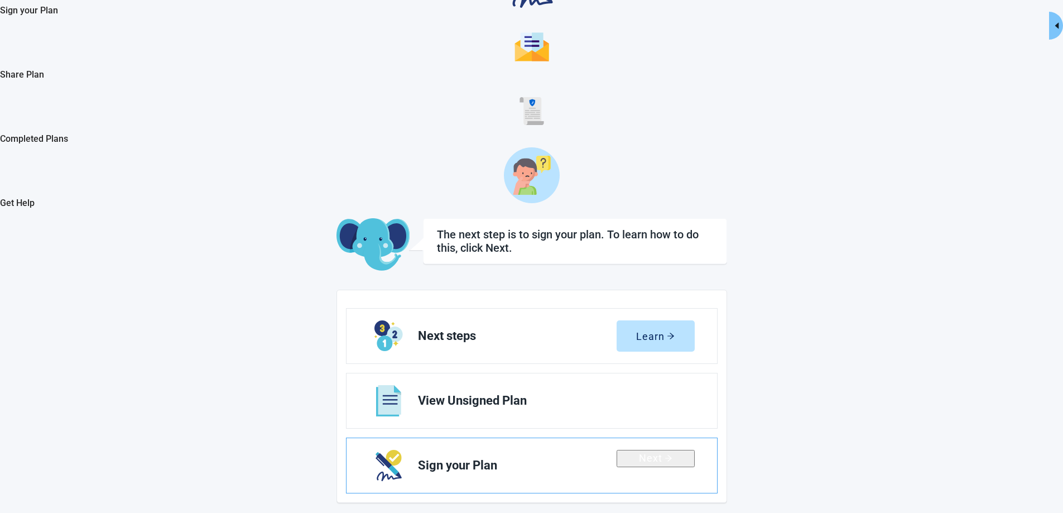
click at [695, 450] on button "Next" at bounding box center [656, 458] width 78 height 17
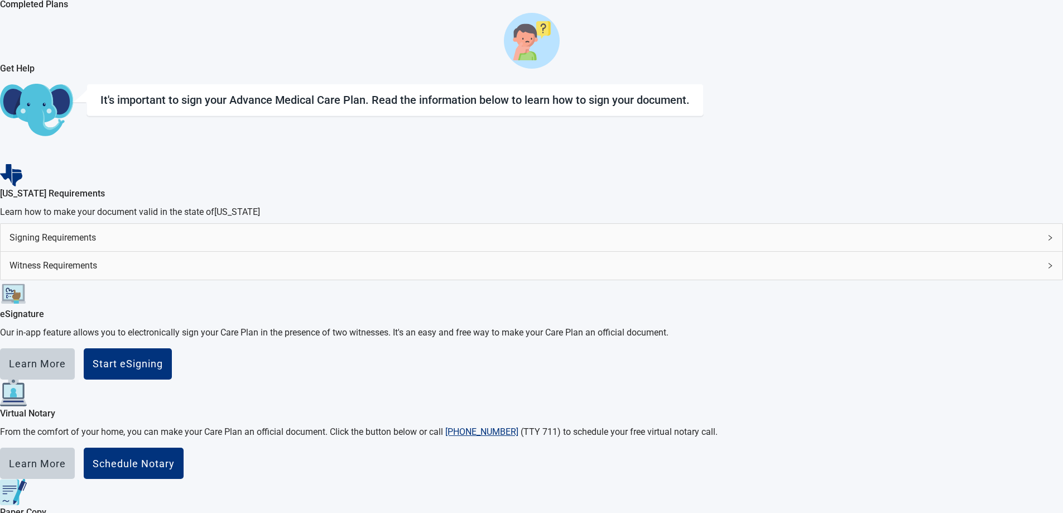
scroll to position [120, 0]
